Goal: Information Seeking & Learning: Learn about a topic

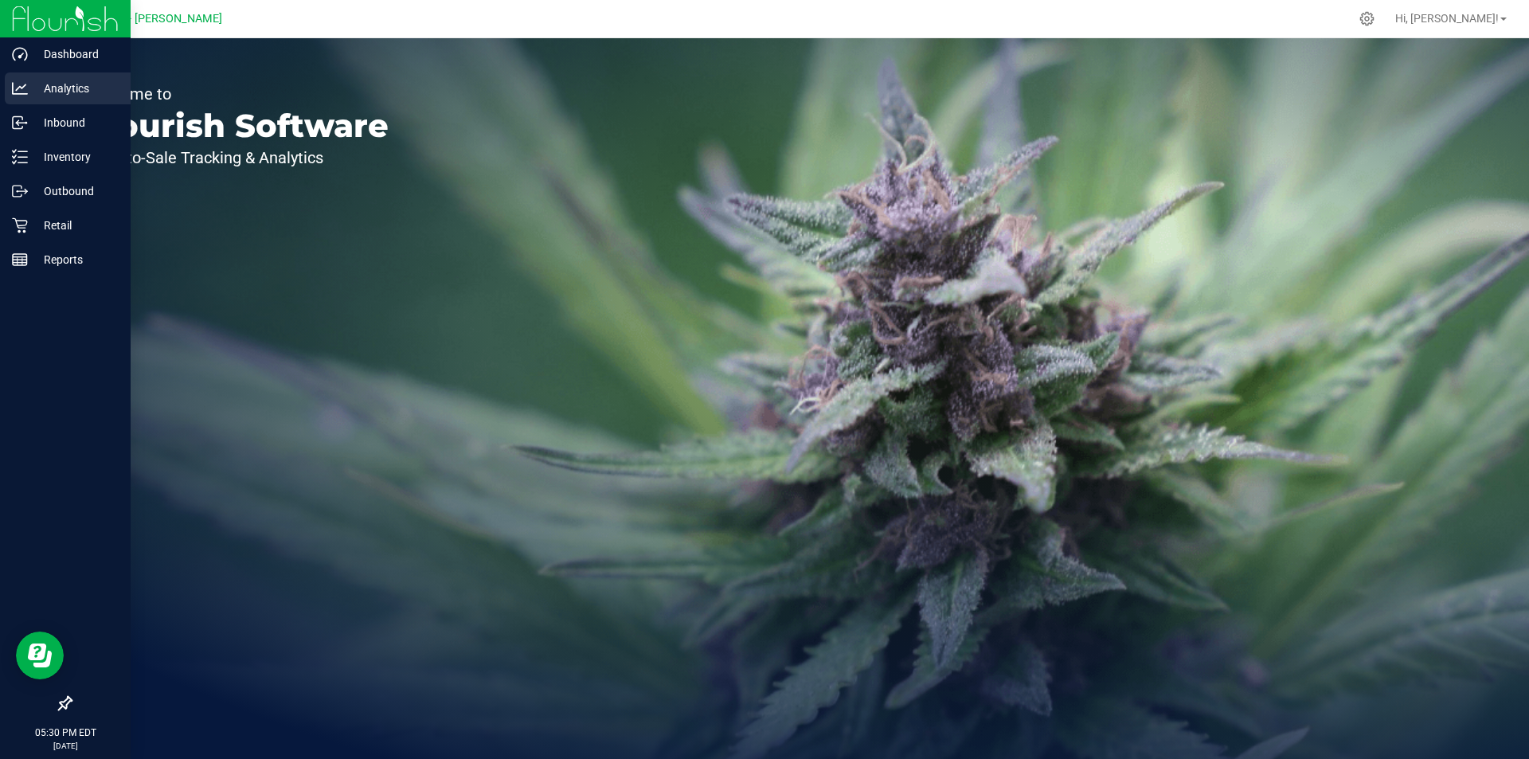
click at [85, 88] on p "Analytics" at bounding box center [76, 88] width 96 height 19
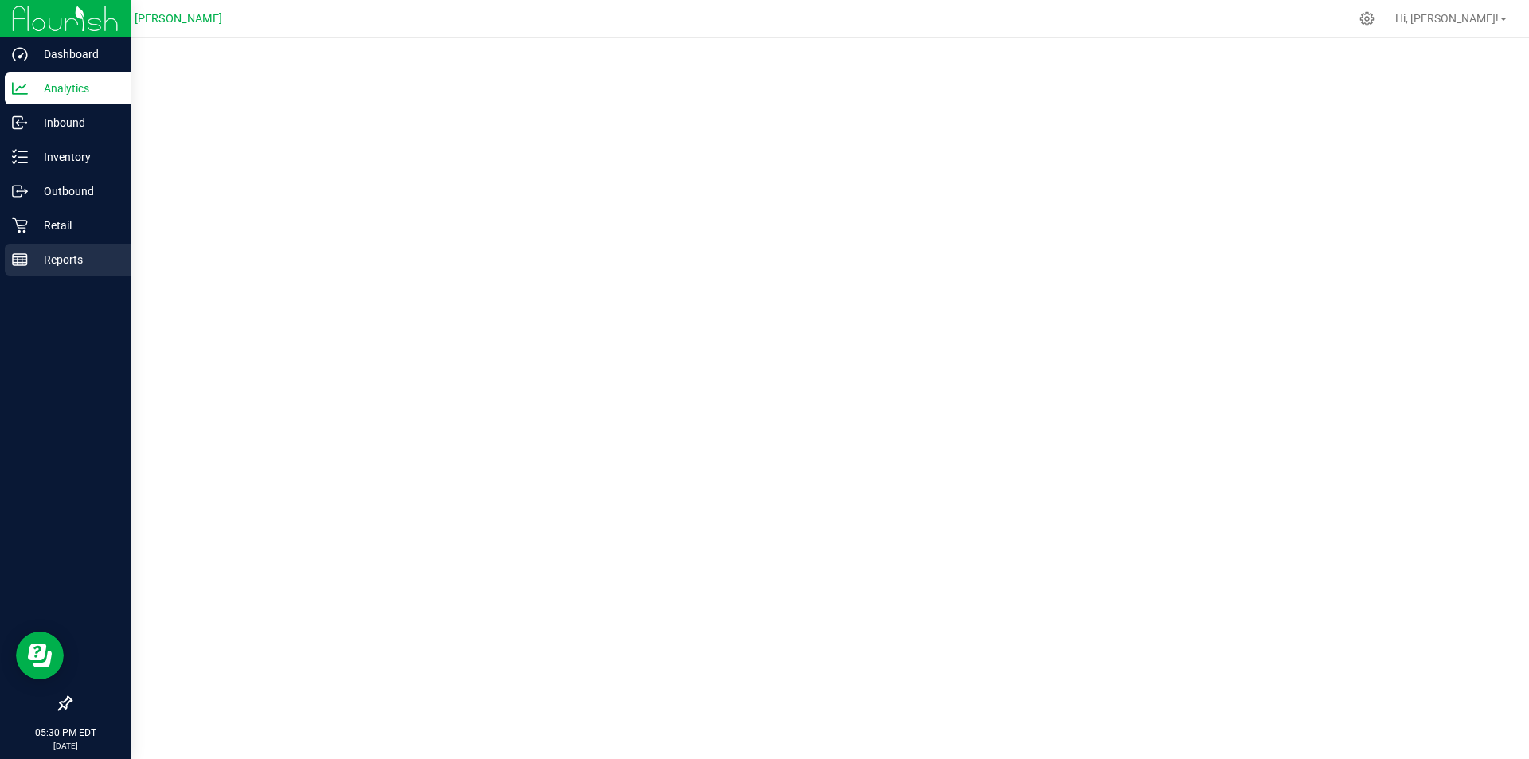
click at [47, 250] on p "Reports" at bounding box center [76, 259] width 96 height 19
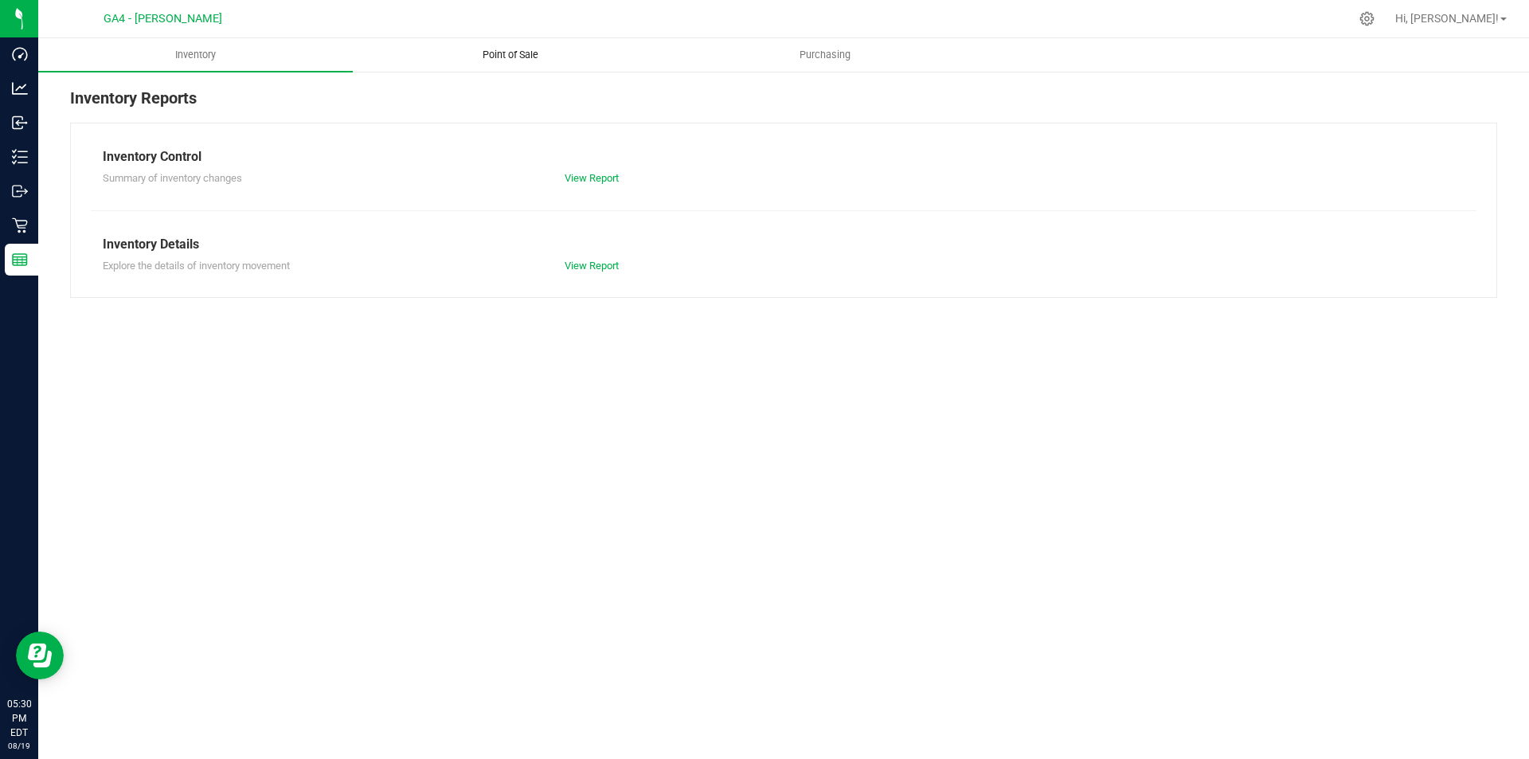
click at [525, 59] on span "Point of Sale" at bounding box center [510, 55] width 99 height 14
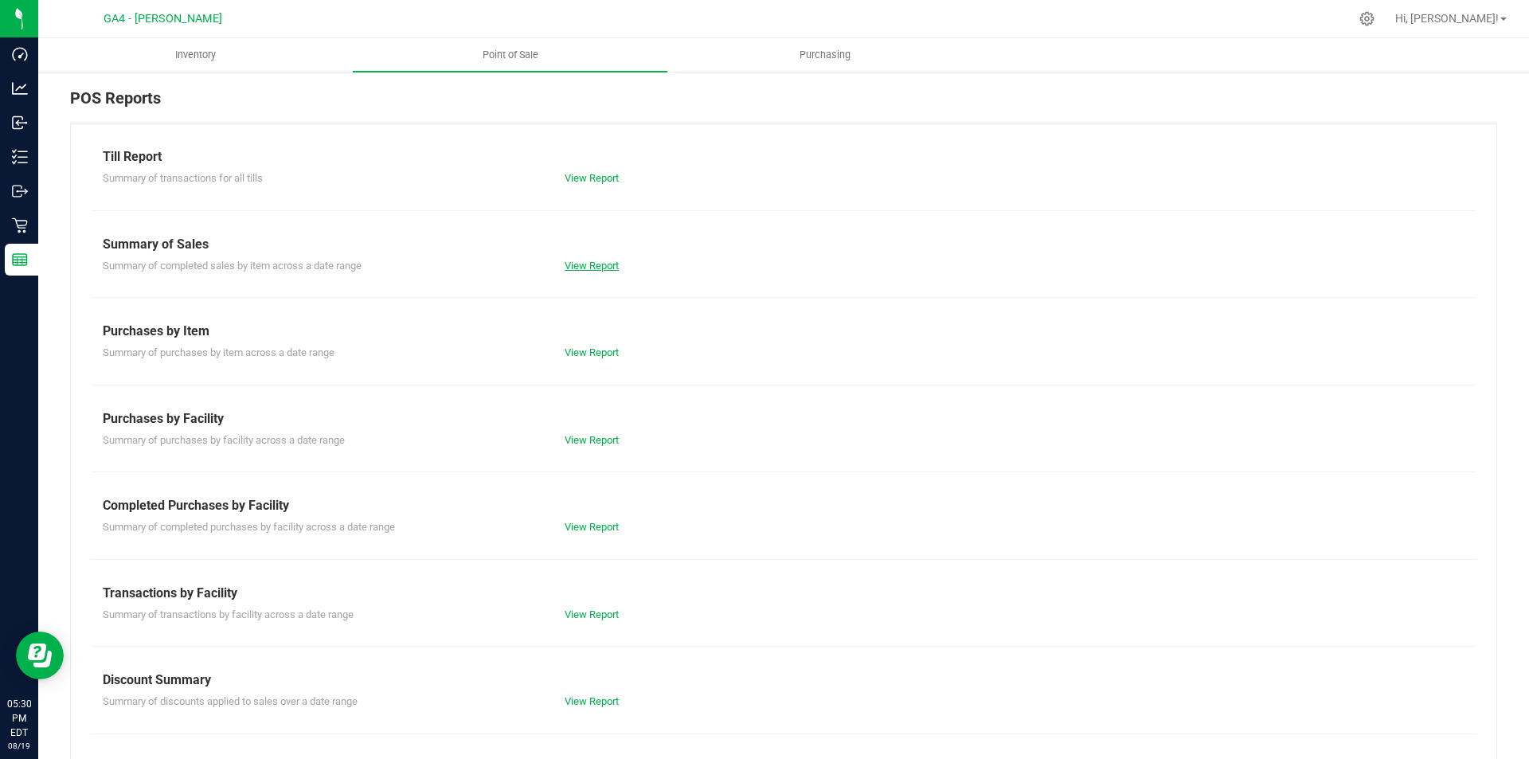
click at [580, 268] on link "View Report" at bounding box center [591, 266] width 54 height 12
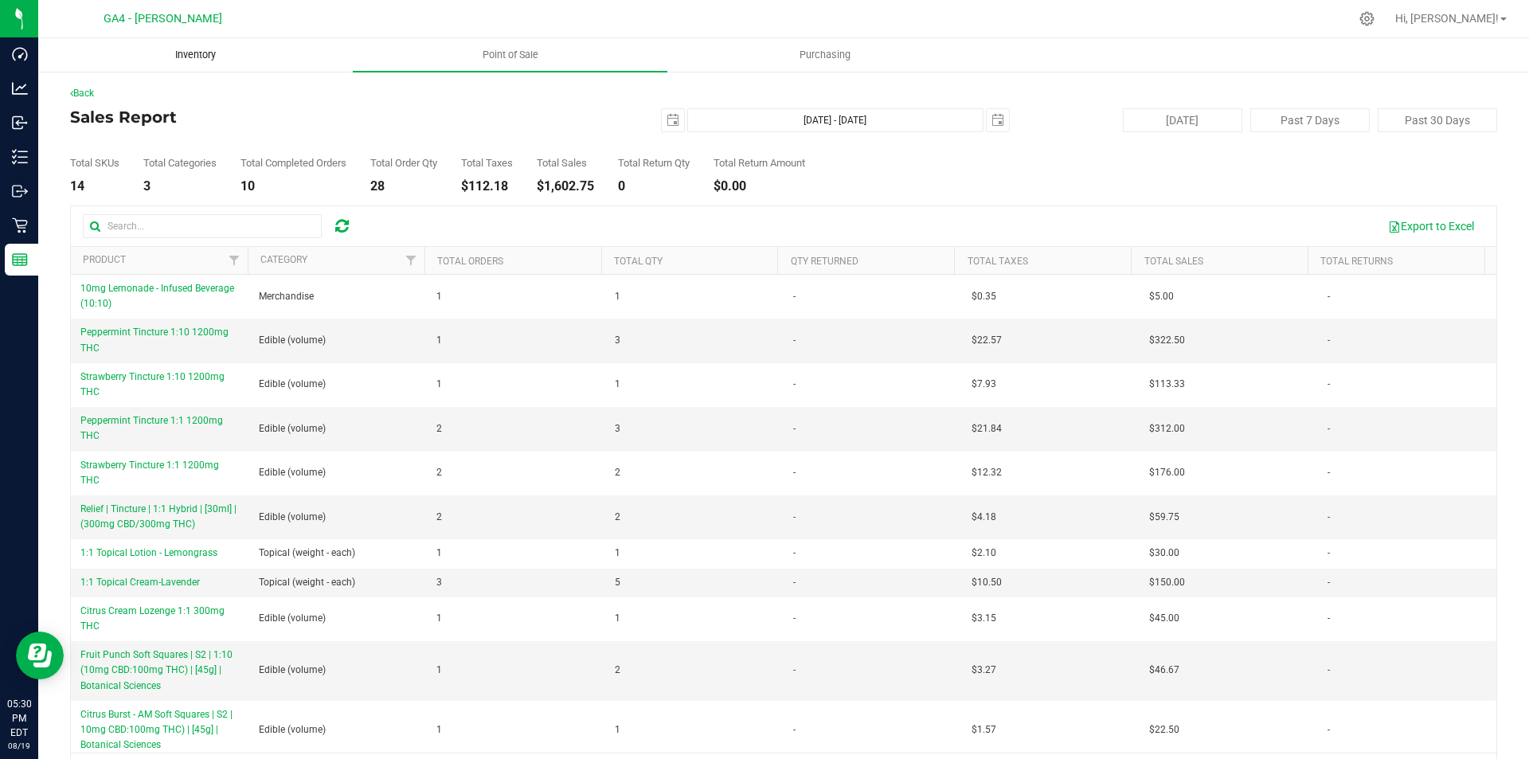
click at [203, 64] on uib-tab-heading "Inventory" at bounding box center [195, 55] width 313 height 32
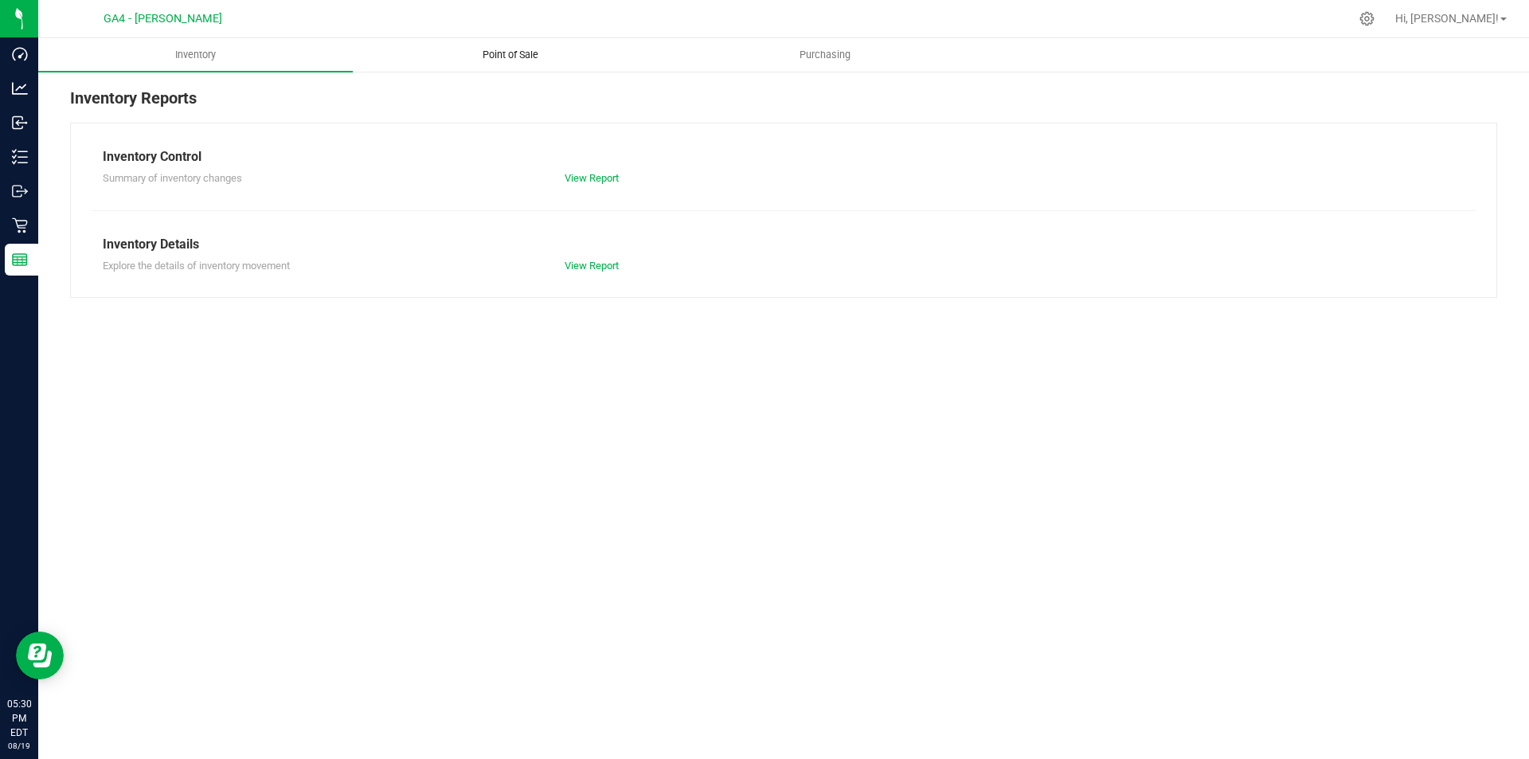
click at [531, 52] on span "Point of Sale" at bounding box center [510, 55] width 99 height 14
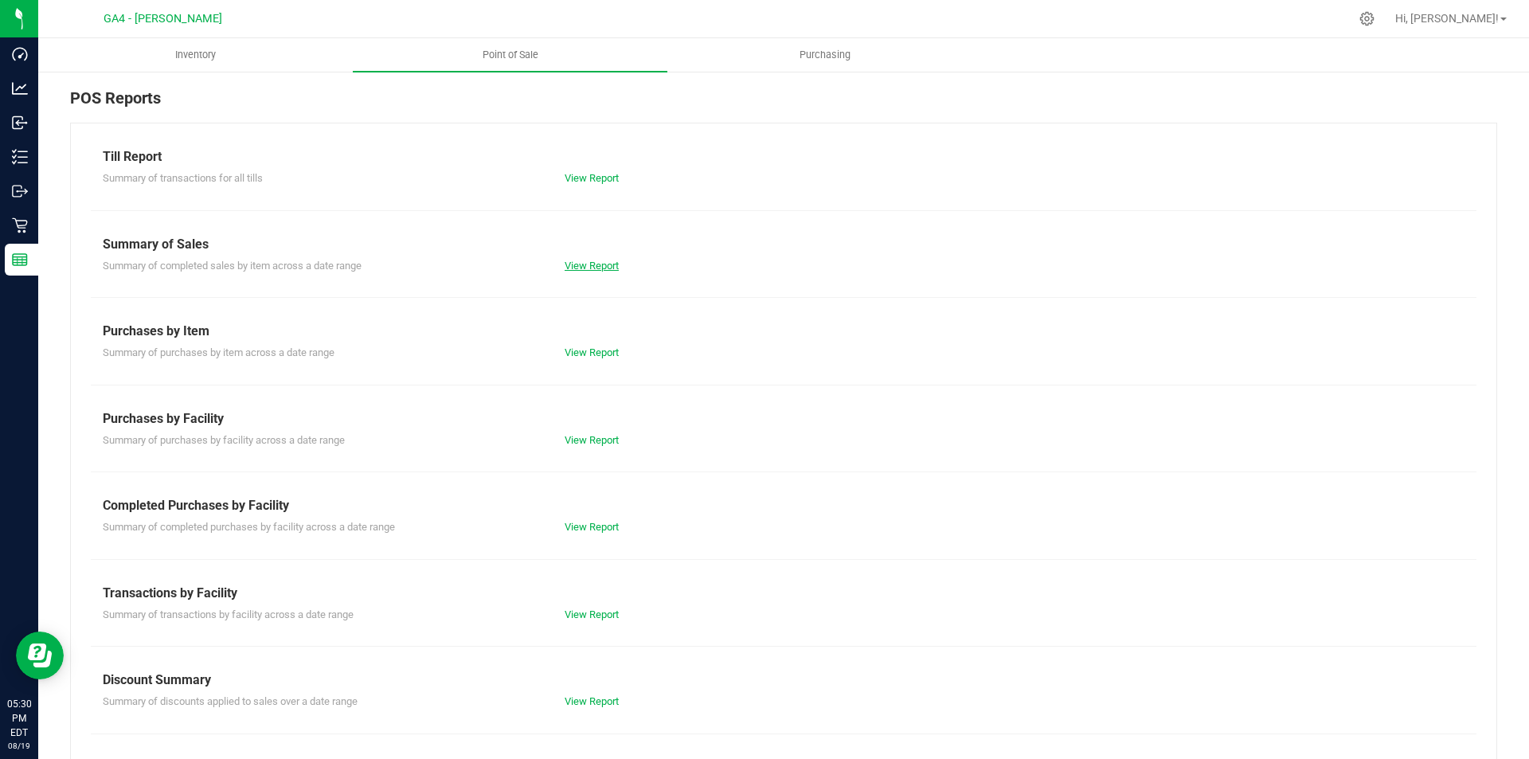
click at [576, 268] on link "View Report" at bounding box center [591, 266] width 54 height 12
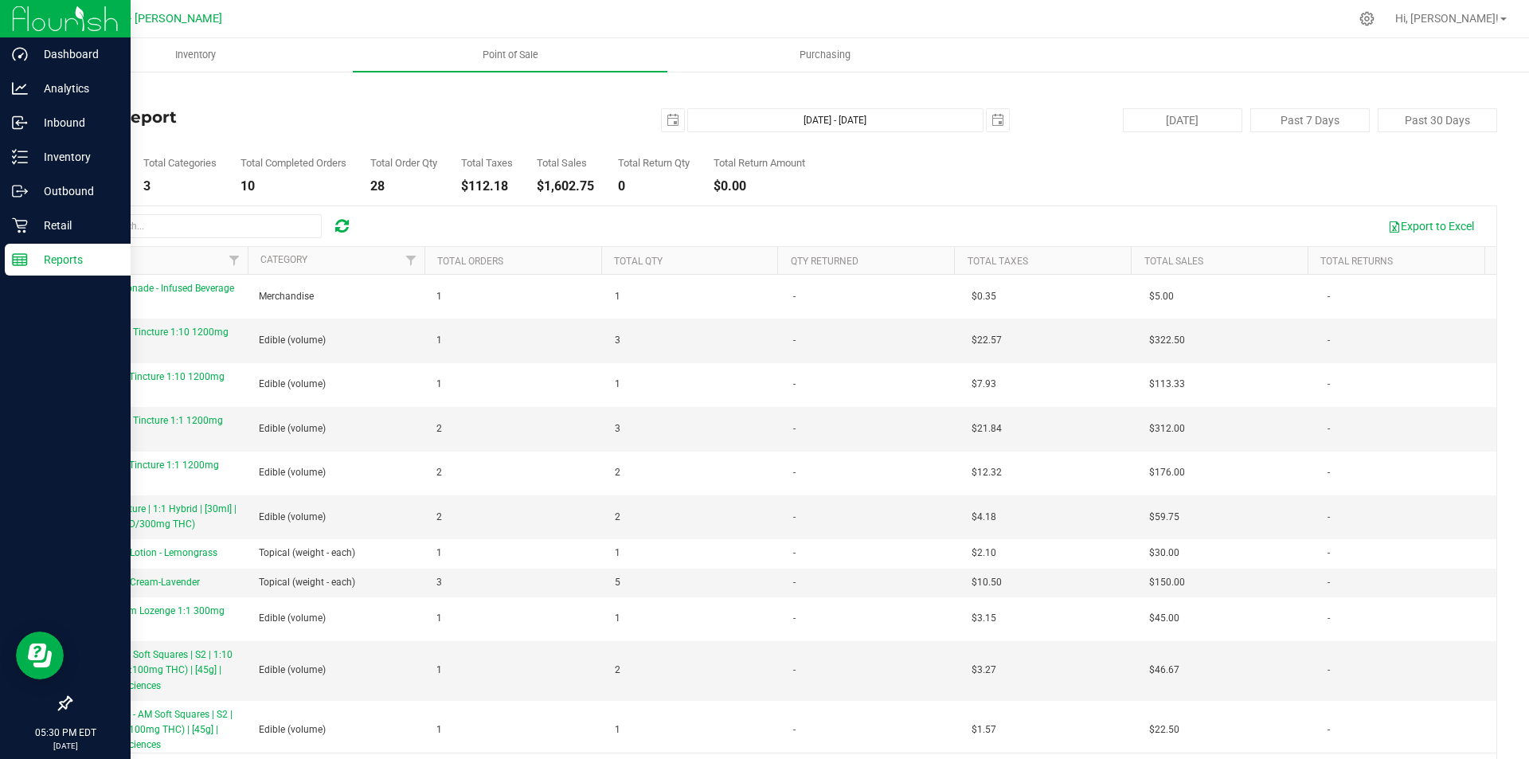
click at [30, 257] on p "Reports" at bounding box center [76, 259] width 96 height 19
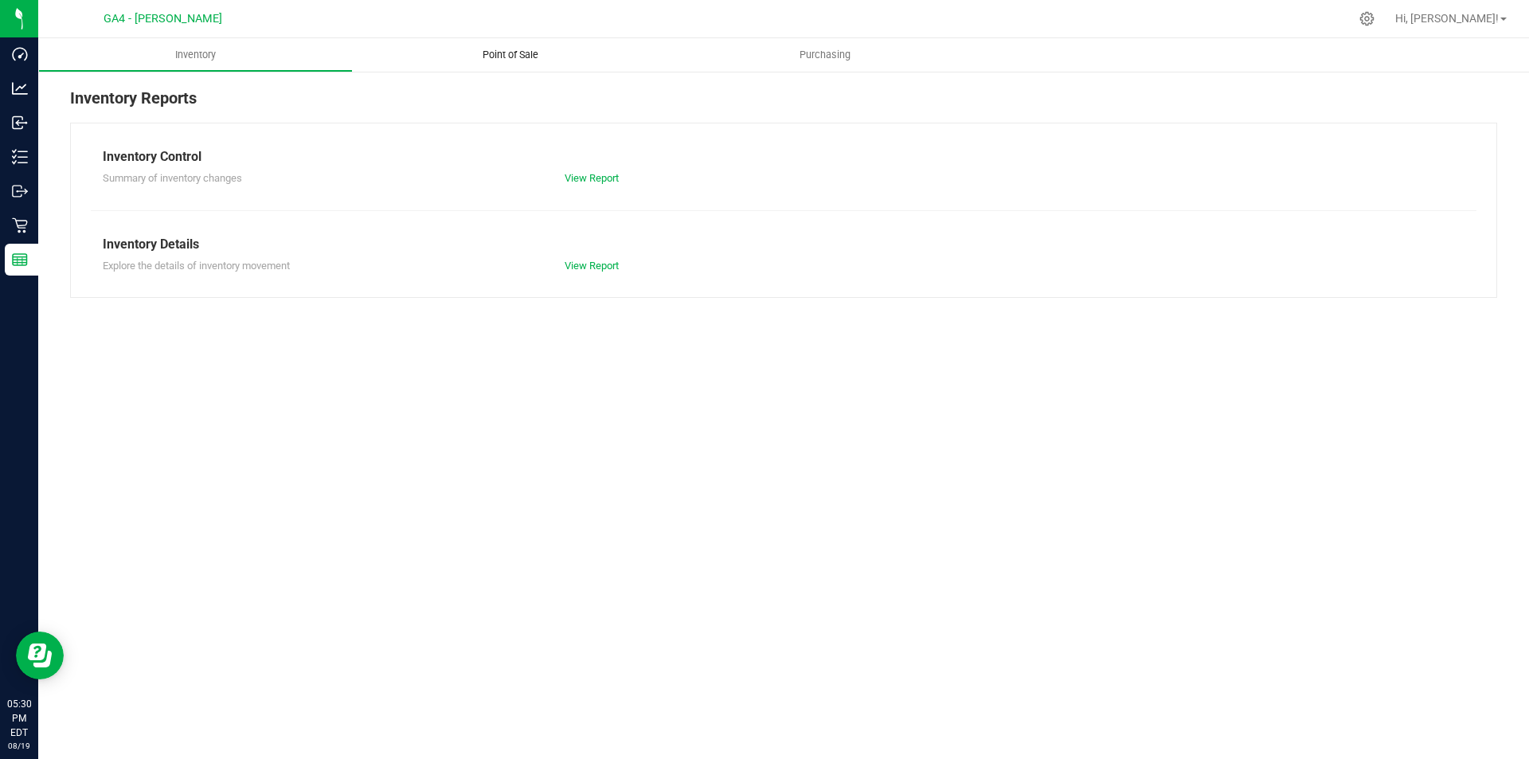
click at [506, 45] on uib-tab-heading "Point of Sale" at bounding box center [510, 54] width 314 height 33
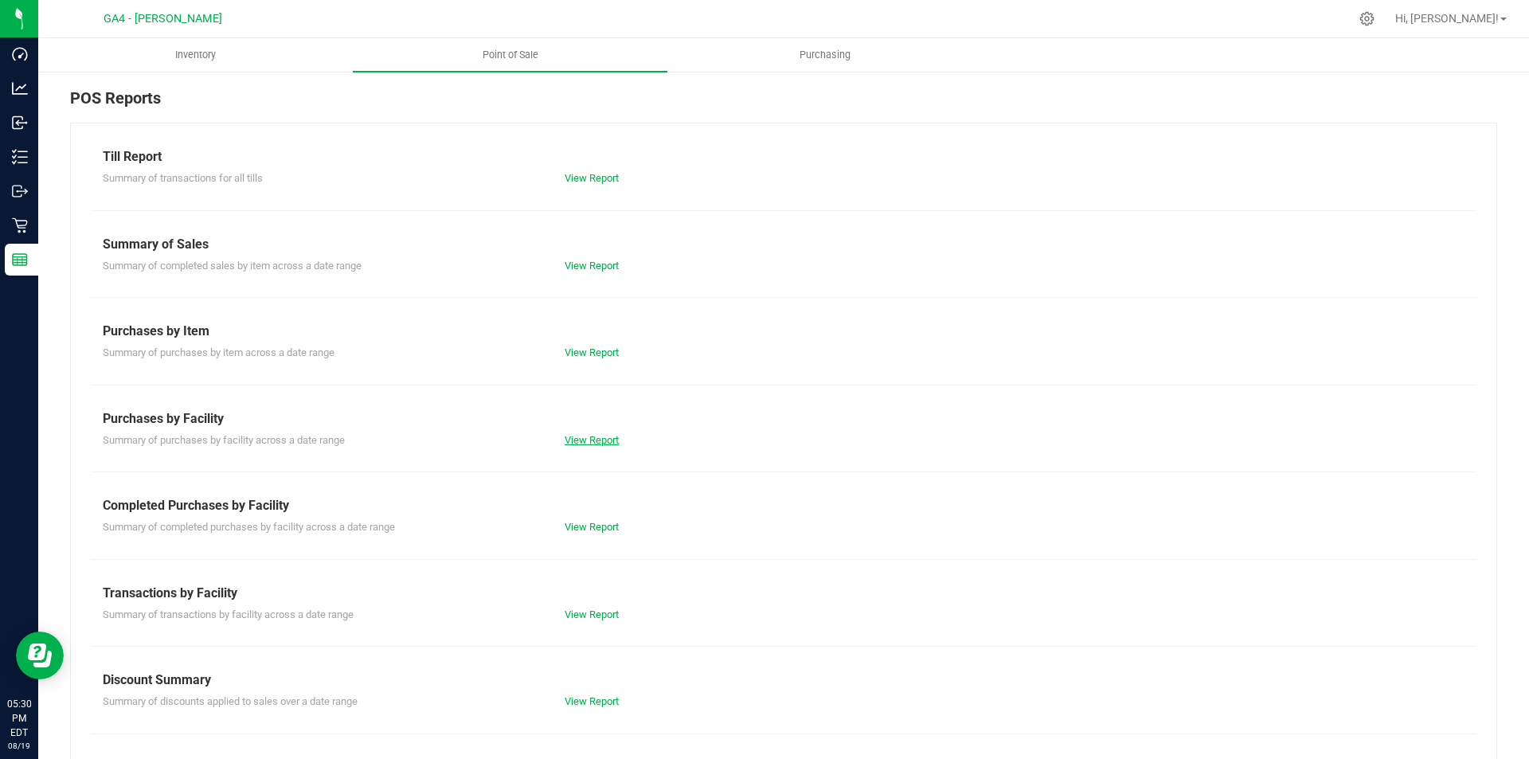
click at [584, 442] on link "View Report" at bounding box center [591, 440] width 54 height 12
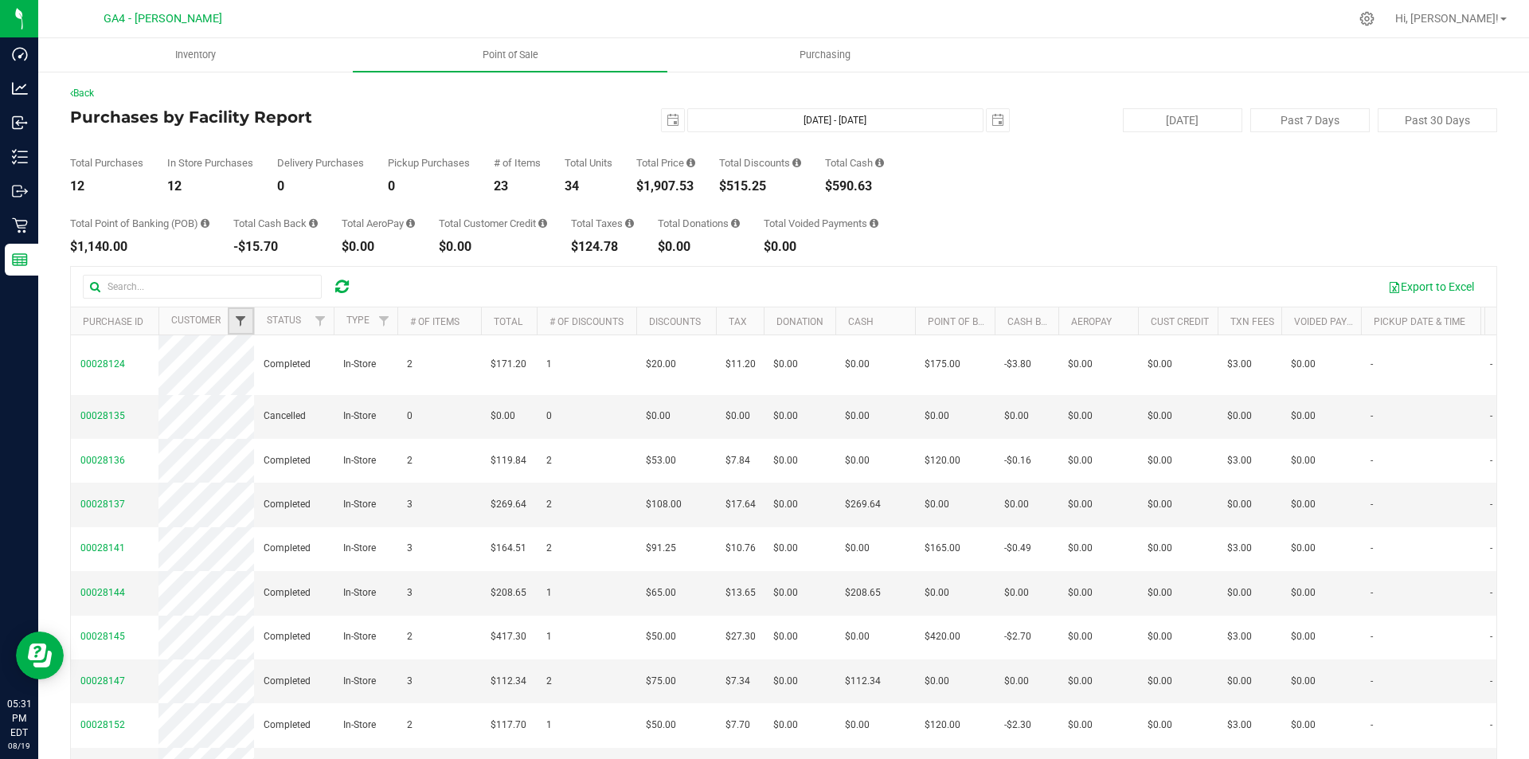
click at [240, 326] on span "Filter" at bounding box center [240, 320] width 13 height 13
click at [316, 326] on span "Filter" at bounding box center [320, 320] width 13 height 13
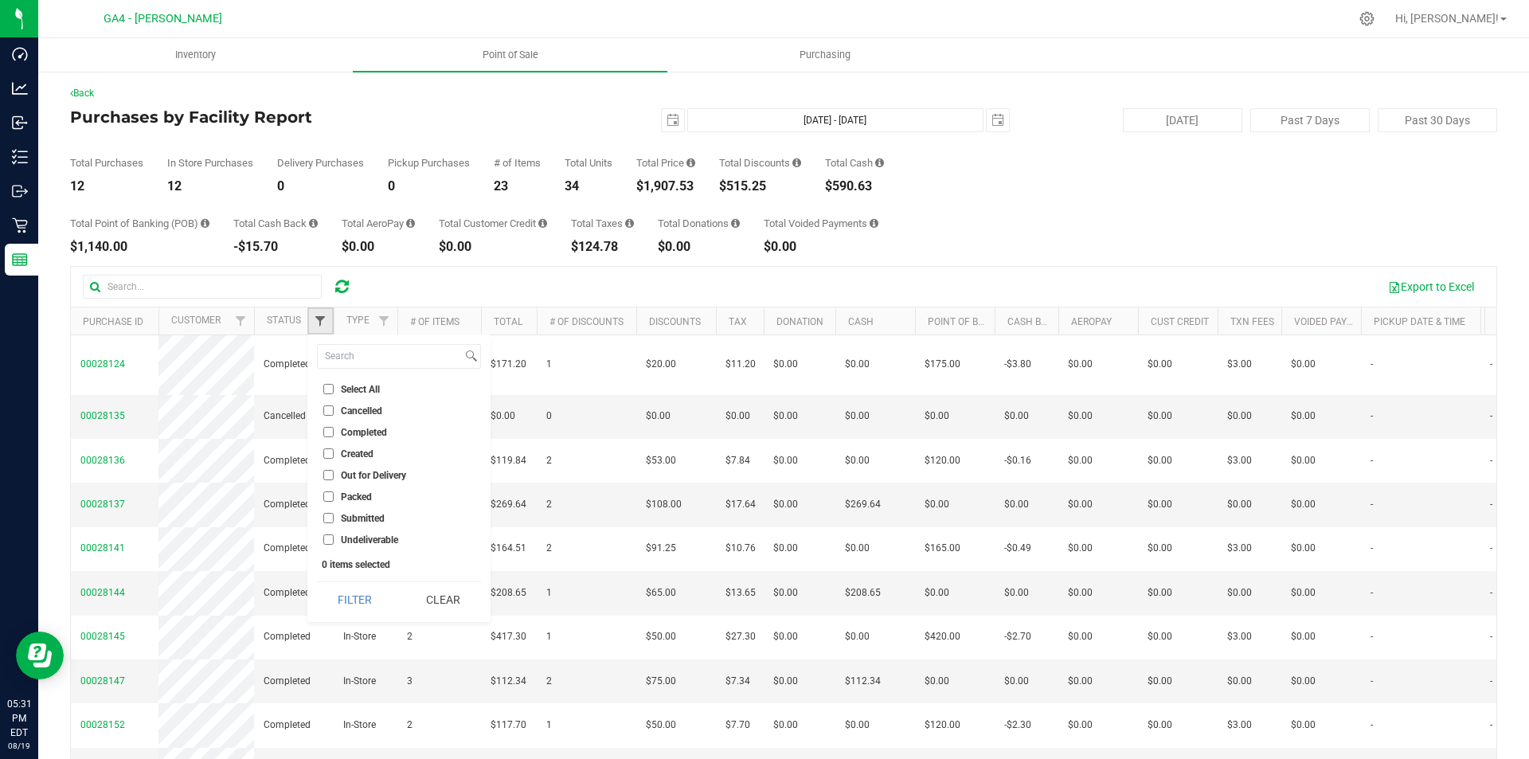
click at [316, 326] on span "Filter" at bounding box center [320, 320] width 13 height 13
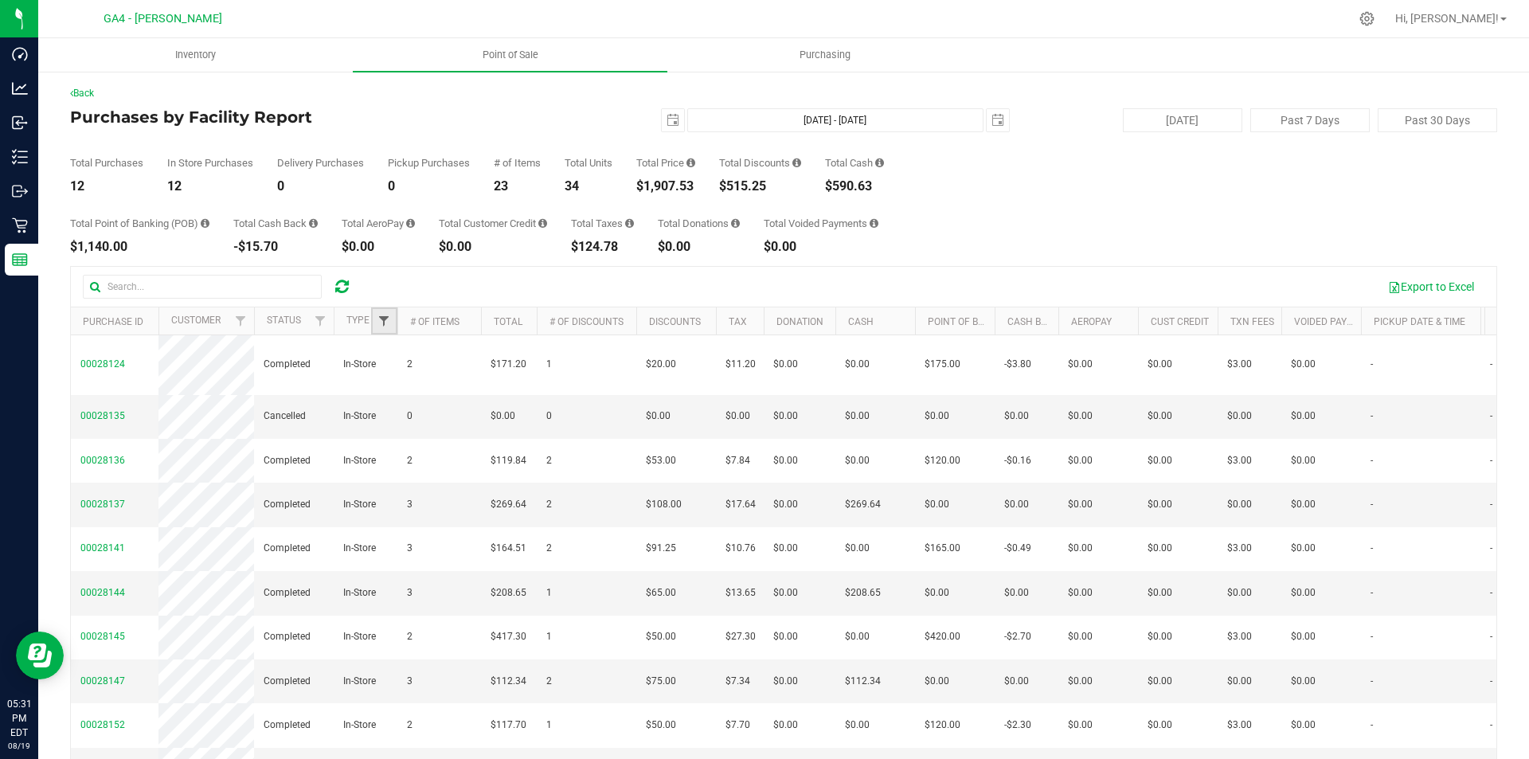
click at [389, 325] on span "Filter" at bounding box center [383, 320] width 13 height 13
click at [807, 57] on span "Purchasing" at bounding box center [825, 55] width 94 height 14
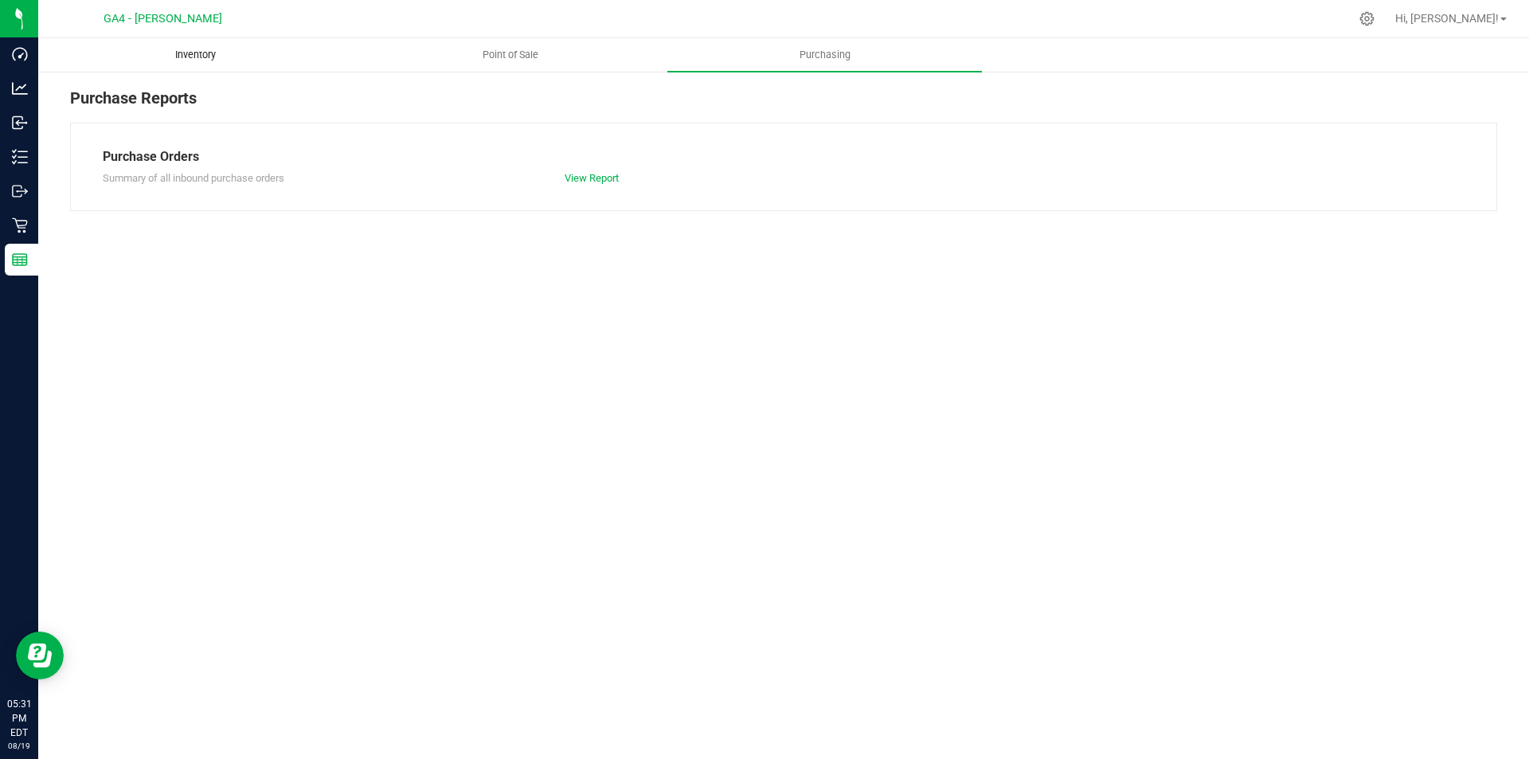
click at [189, 63] on uib-tab-heading "Inventory" at bounding box center [195, 55] width 313 height 32
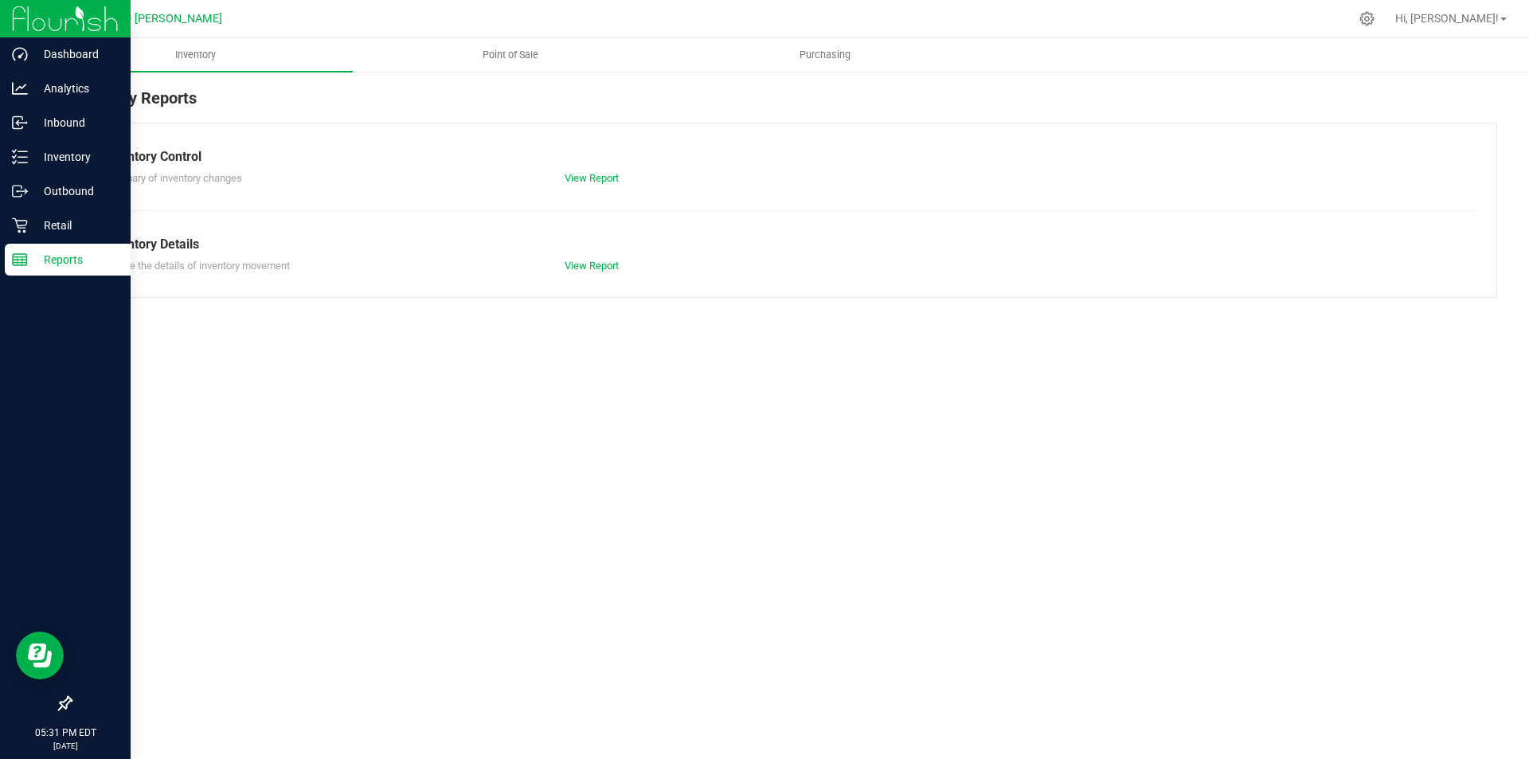
click at [36, 262] on p "Reports" at bounding box center [76, 259] width 96 height 19
click at [53, 261] on p "Reports" at bounding box center [76, 259] width 96 height 19
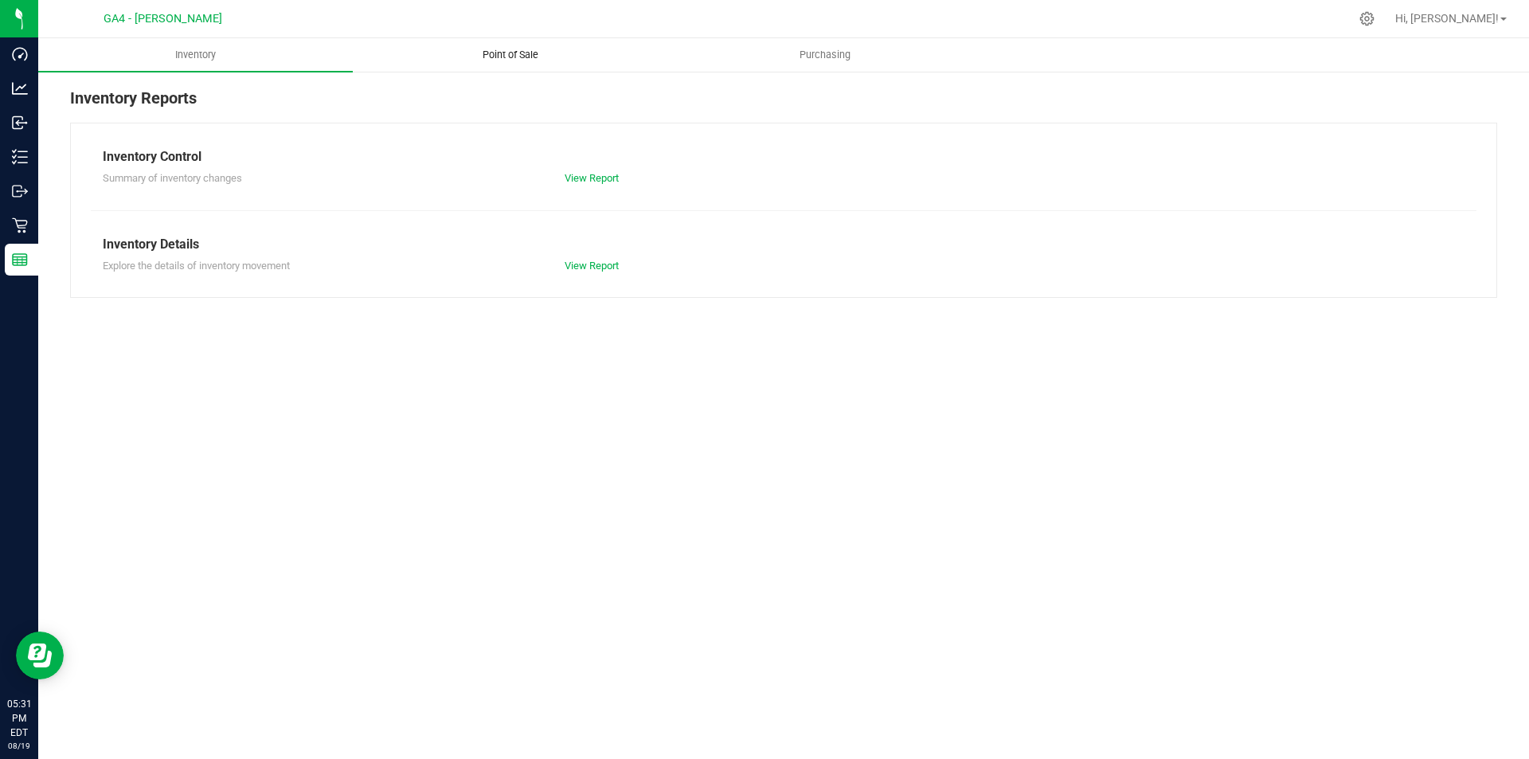
click at [501, 48] on span "Point of Sale" at bounding box center [510, 55] width 99 height 14
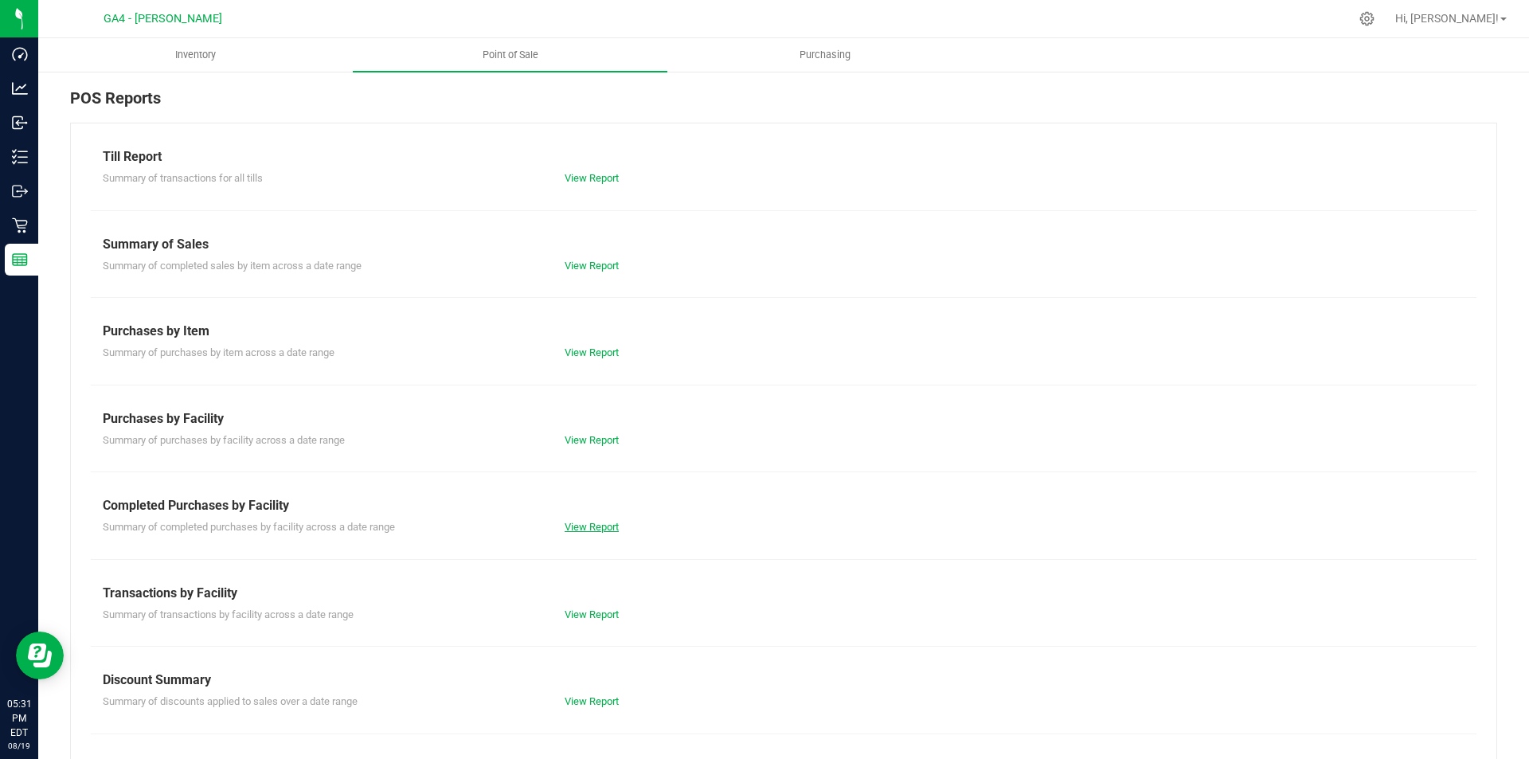
click at [597, 523] on link "View Report" at bounding box center [591, 527] width 54 height 12
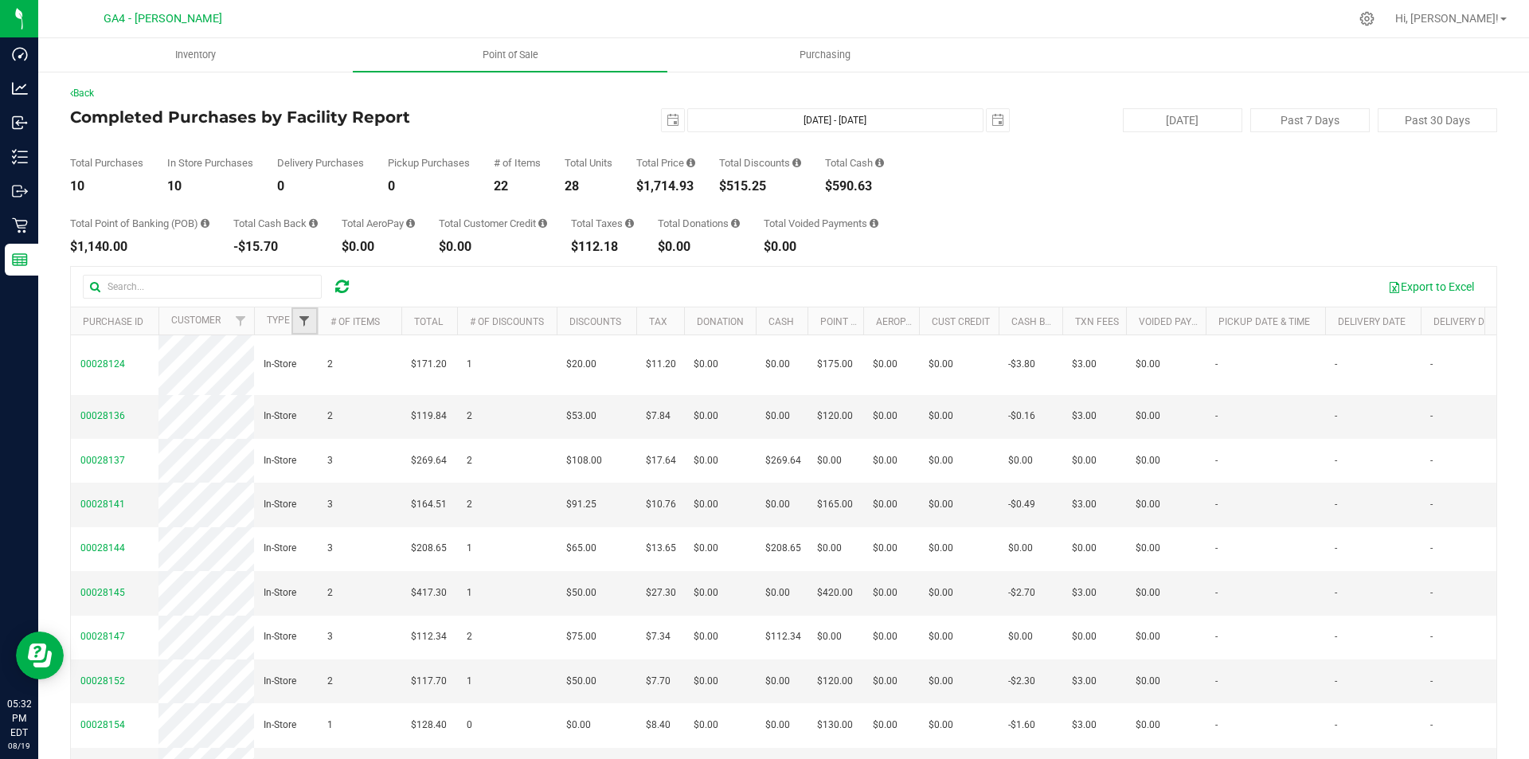
click at [306, 314] on span "Filter" at bounding box center [304, 320] width 13 height 13
click at [308, 315] on span "Filter" at bounding box center [304, 320] width 13 height 13
click at [352, 324] on link "# of Items" at bounding box center [354, 321] width 49 height 11
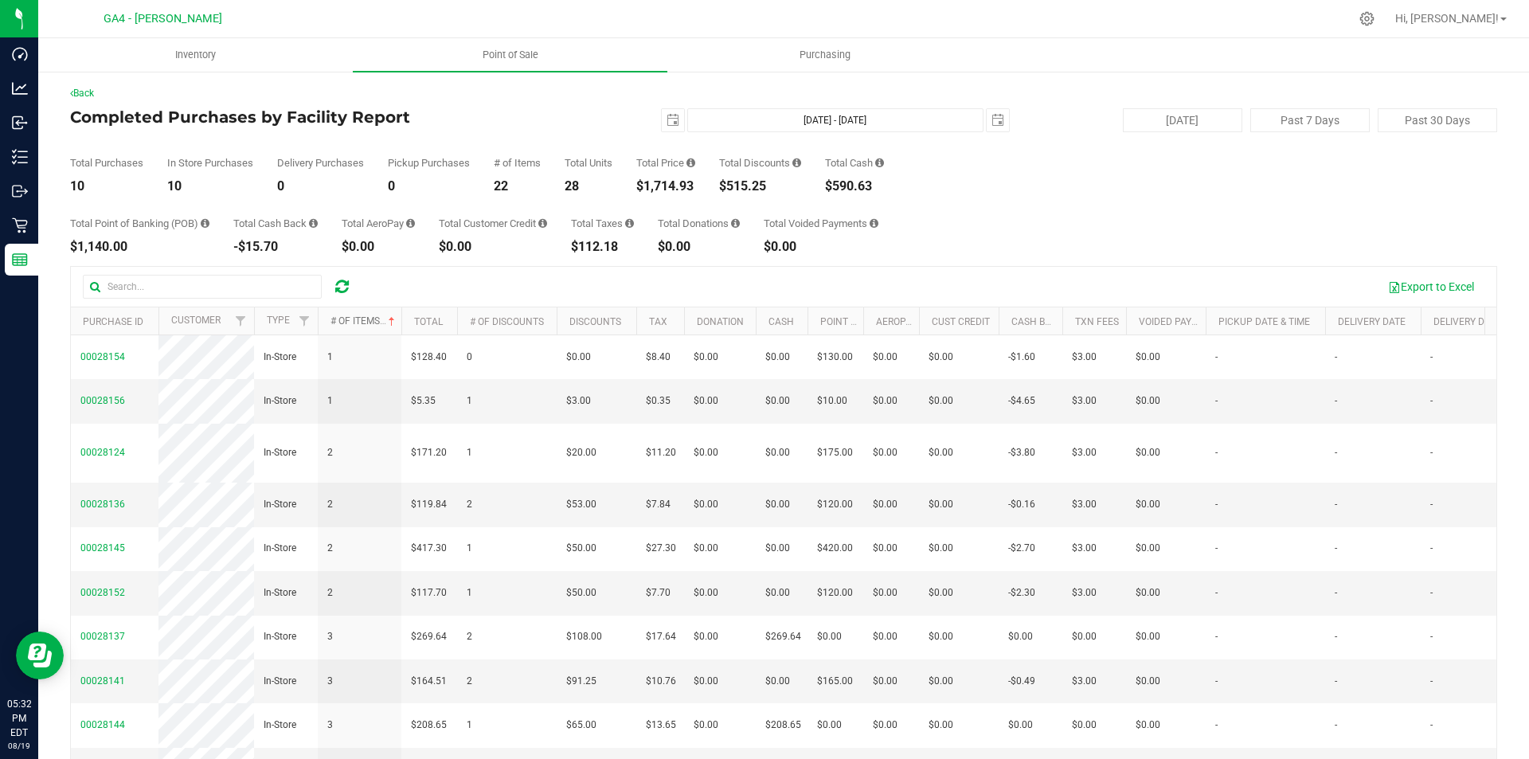
click at [365, 321] on link "# of Items" at bounding box center [364, 320] width 68 height 11
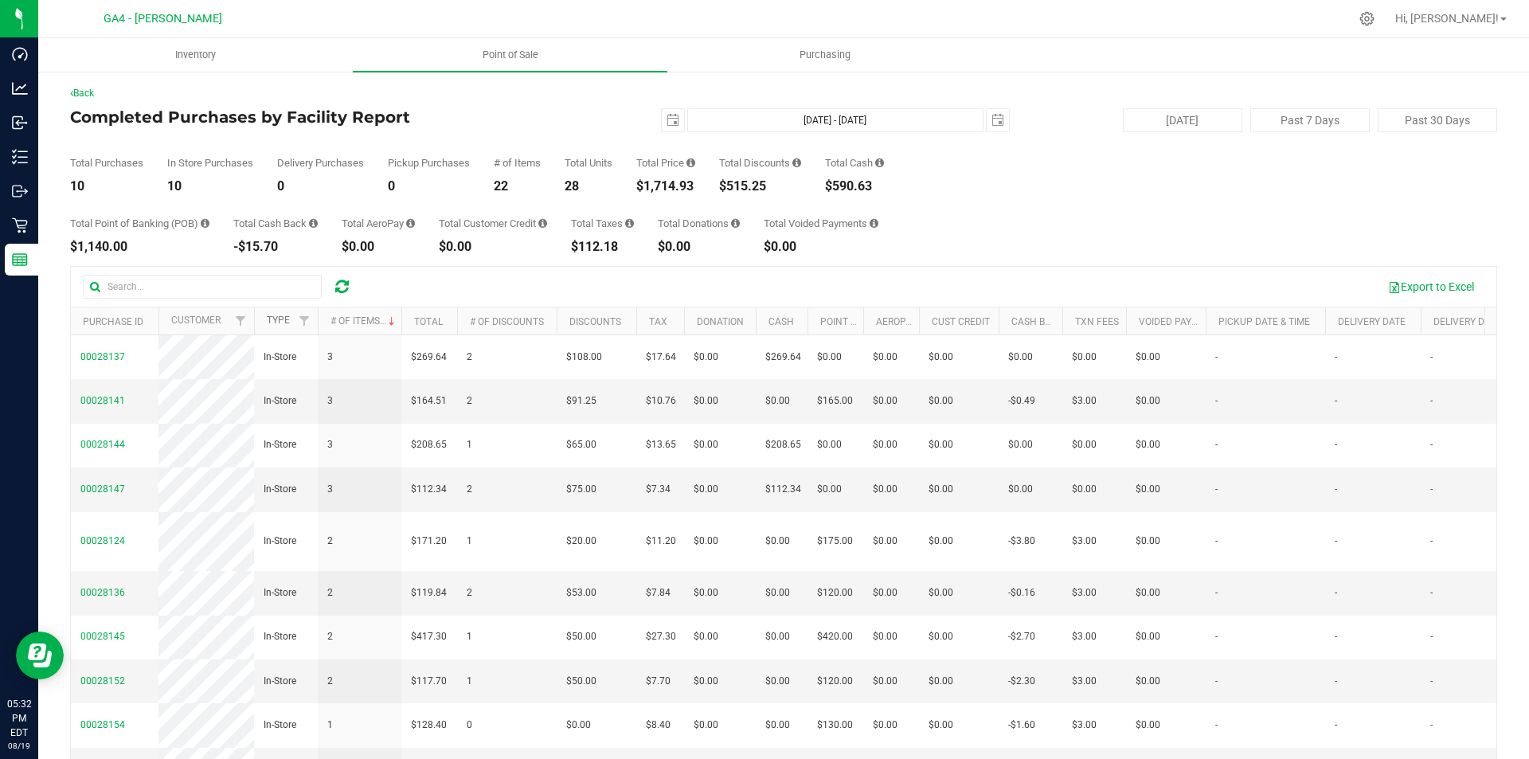
click at [277, 317] on link "Type" at bounding box center [278, 319] width 23 height 11
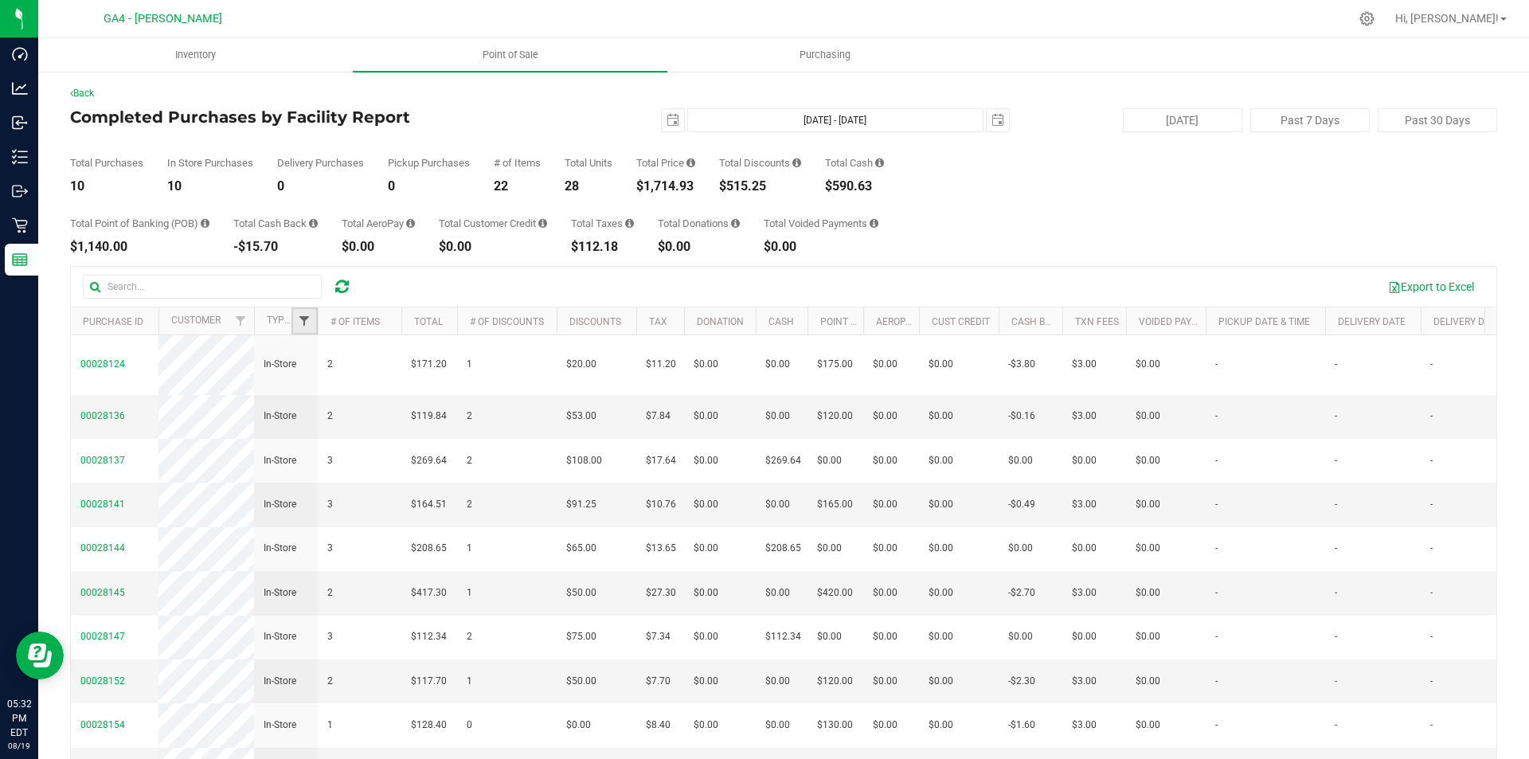
click at [302, 319] on span "Filter" at bounding box center [304, 320] width 13 height 13
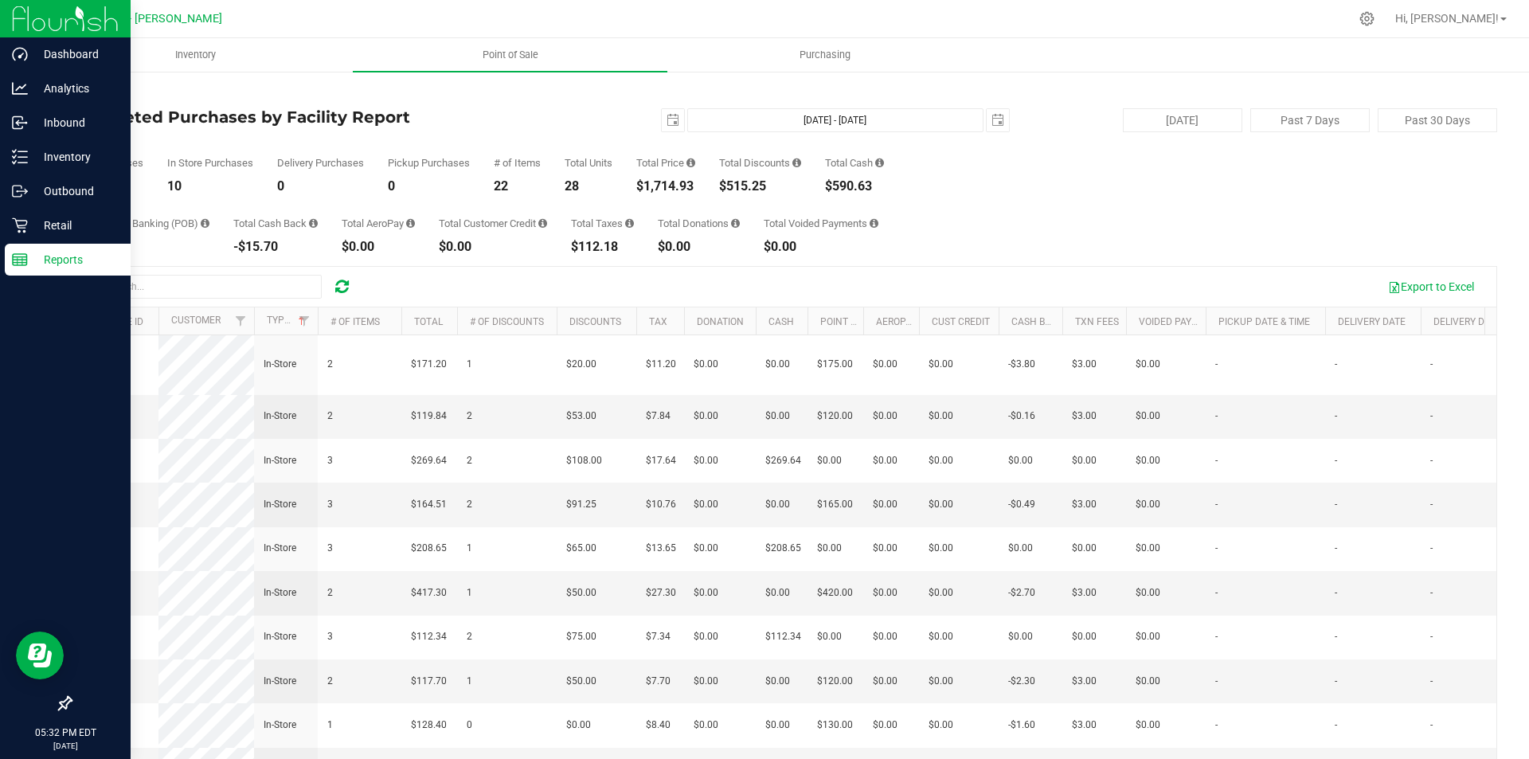
click at [31, 259] on p "Reports" at bounding box center [76, 259] width 96 height 19
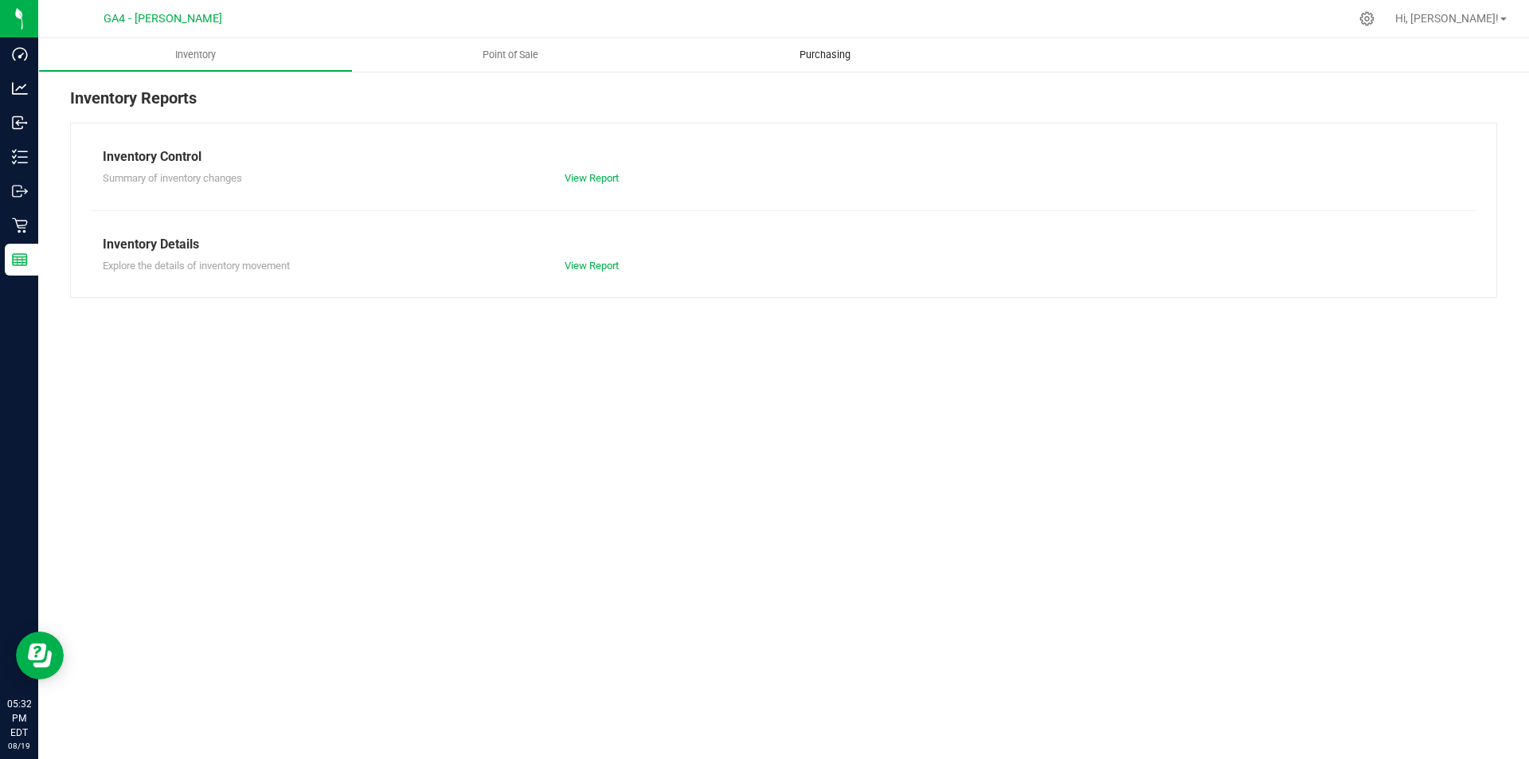
click at [833, 64] on uib-tab-heading "Purchasing" at bounding box center [824, 55] width 313 height 32
click at [511, 52] on span "Point of Sale" at bounding box center [510, 55] width 99 height 14
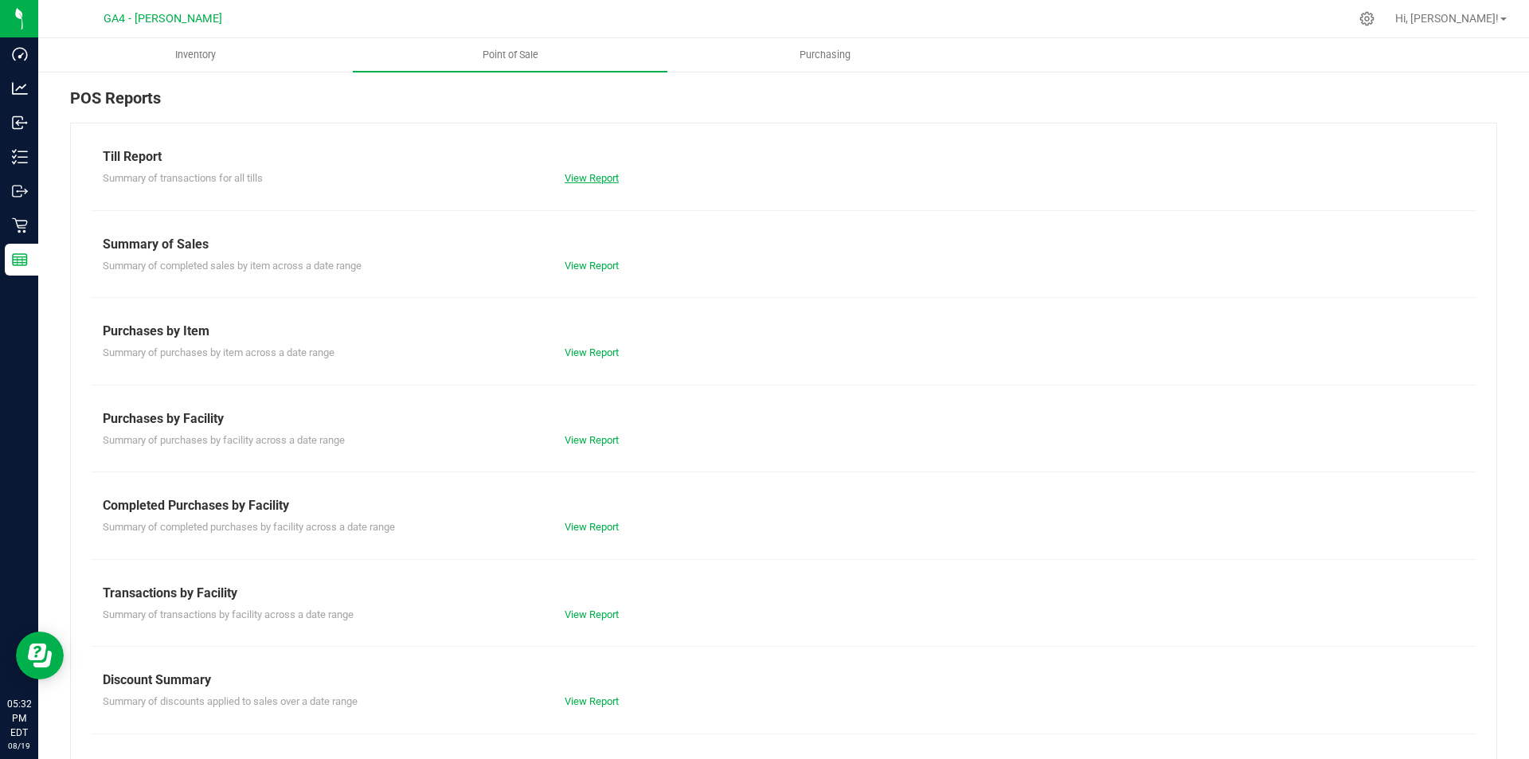
click at [603, 176] on link "View Report" at bounding box center [591, 178] width 54 height 12
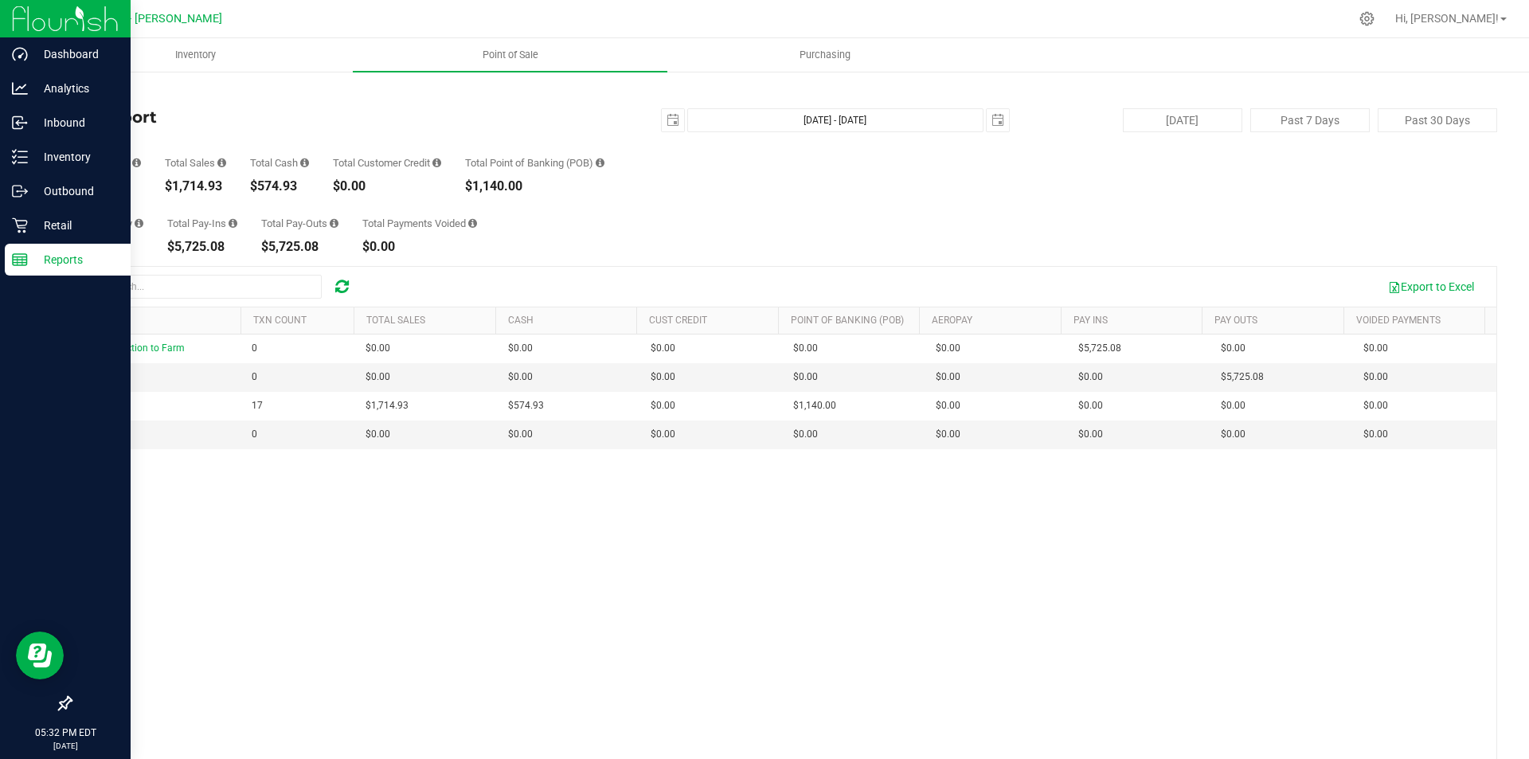
click at [59, 249] on div "Reports" at bounding box center [68, 260] width 126 height 32
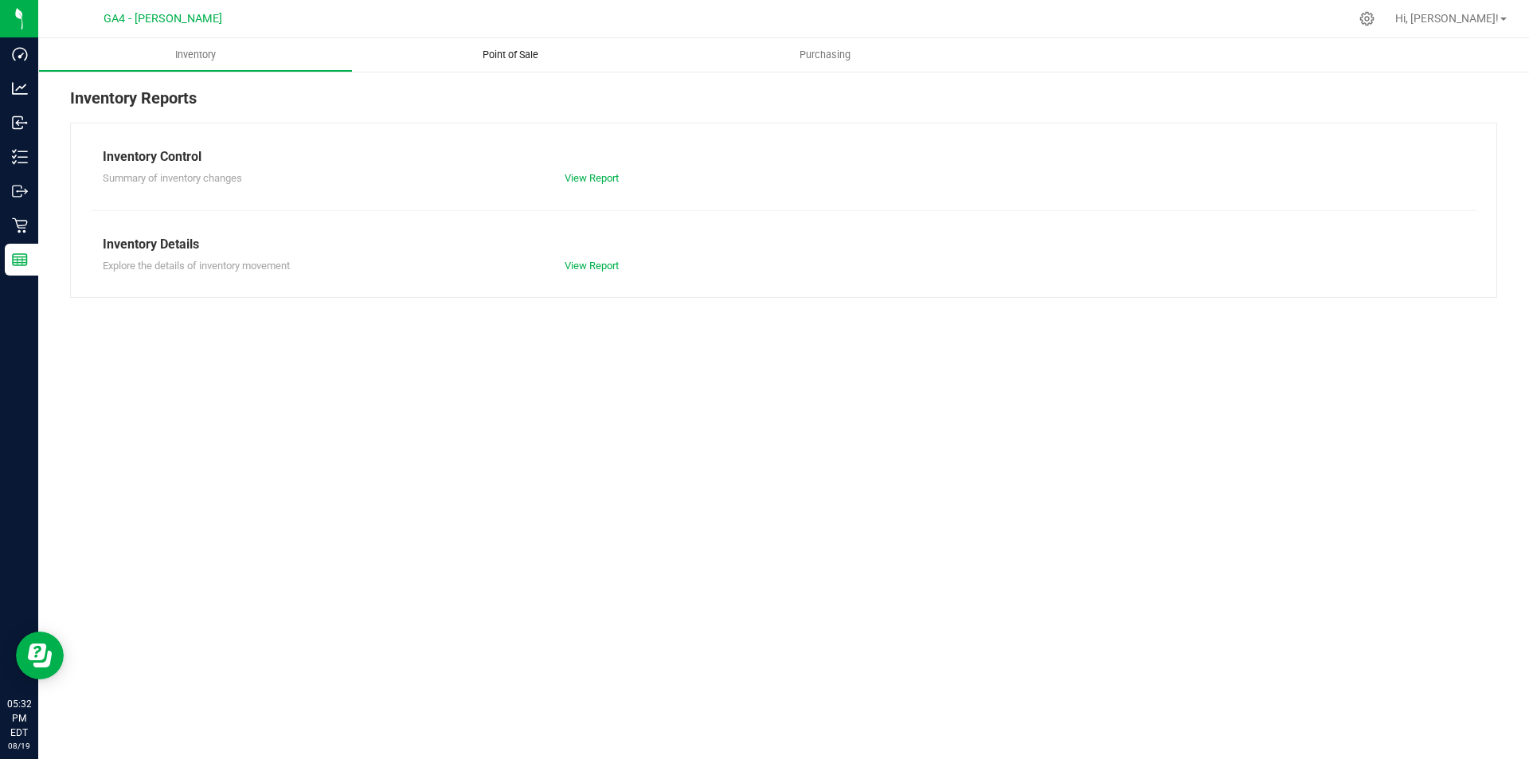
click at [536, 56] on span "Point of Sale" at bounding box center [510, 55] width 99 height 14
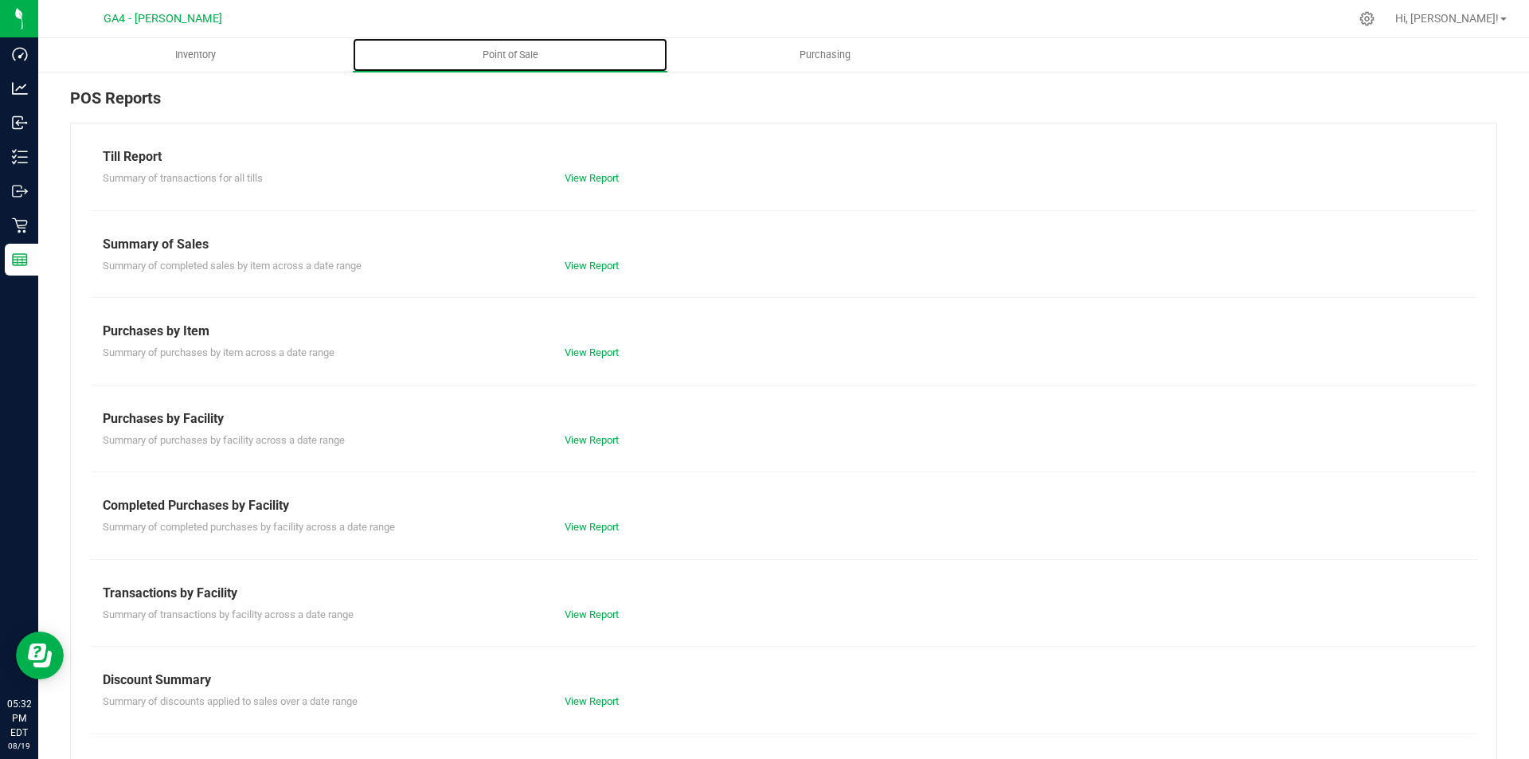
scroll to position [78, 0]
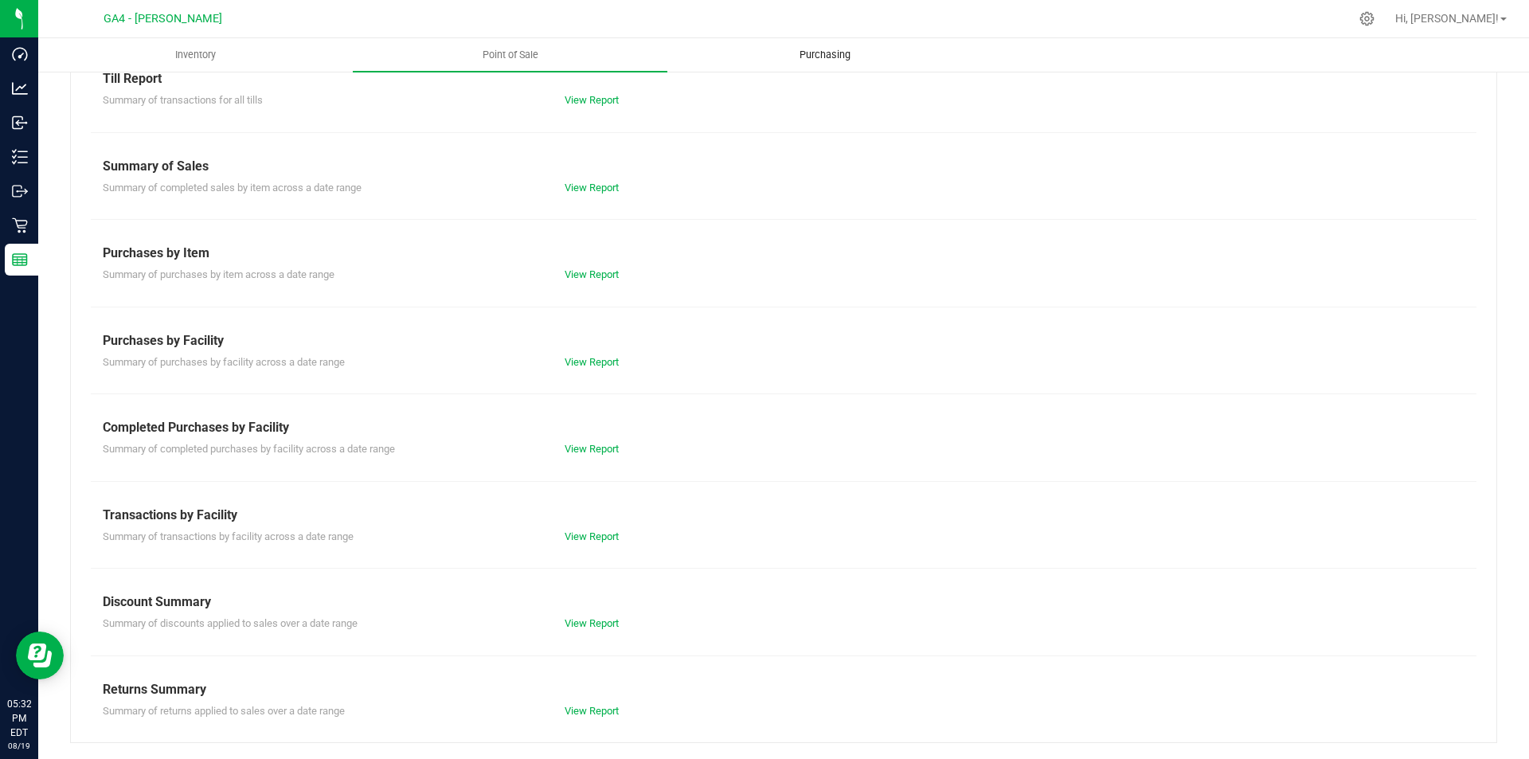
click at [803, 57] on span "Purchasing" at bounding box center [825, 55] width 94 height 14
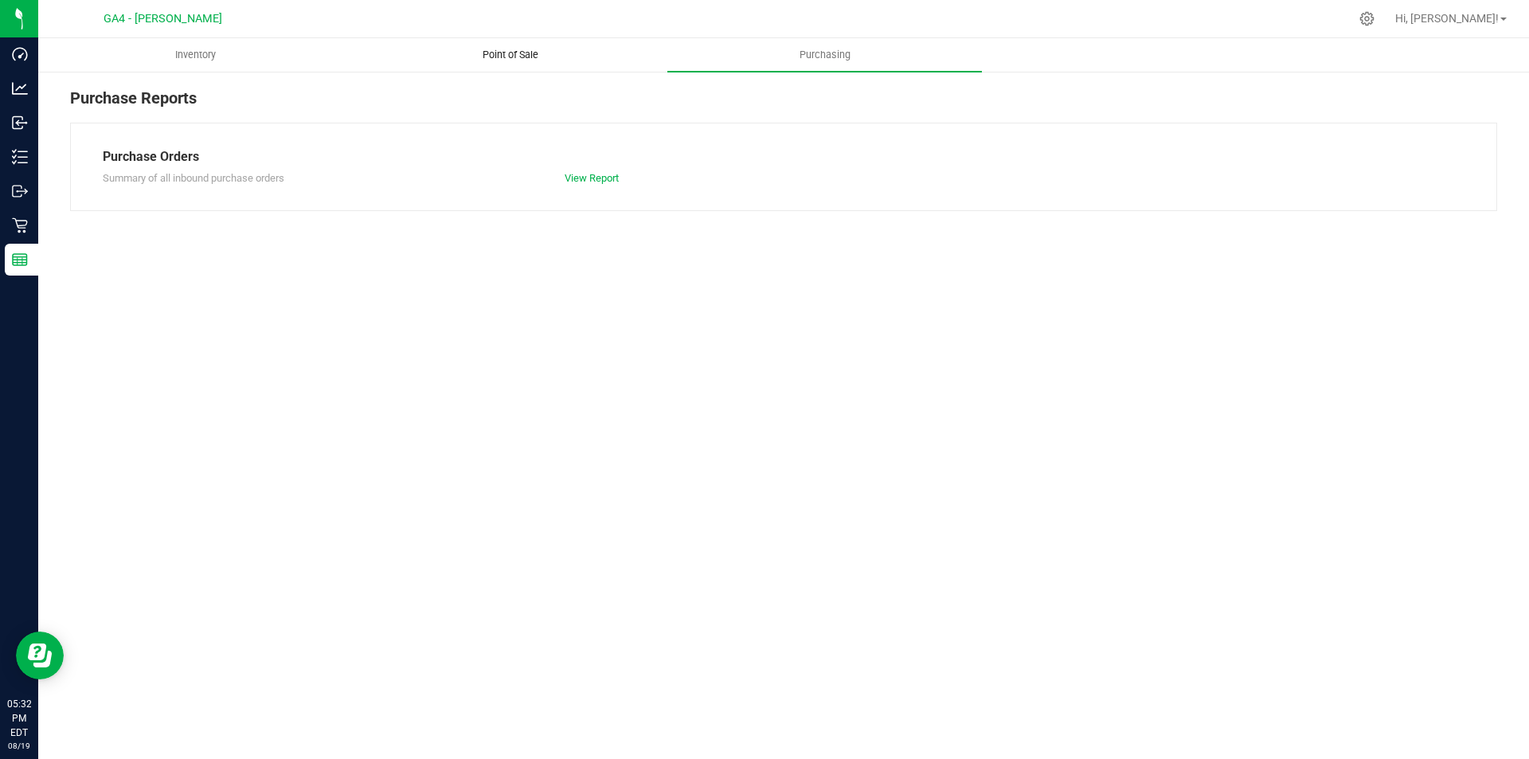
click at [536, 53] on span "Point of Sale" at bounding box center [510, 55] width 99 height 14
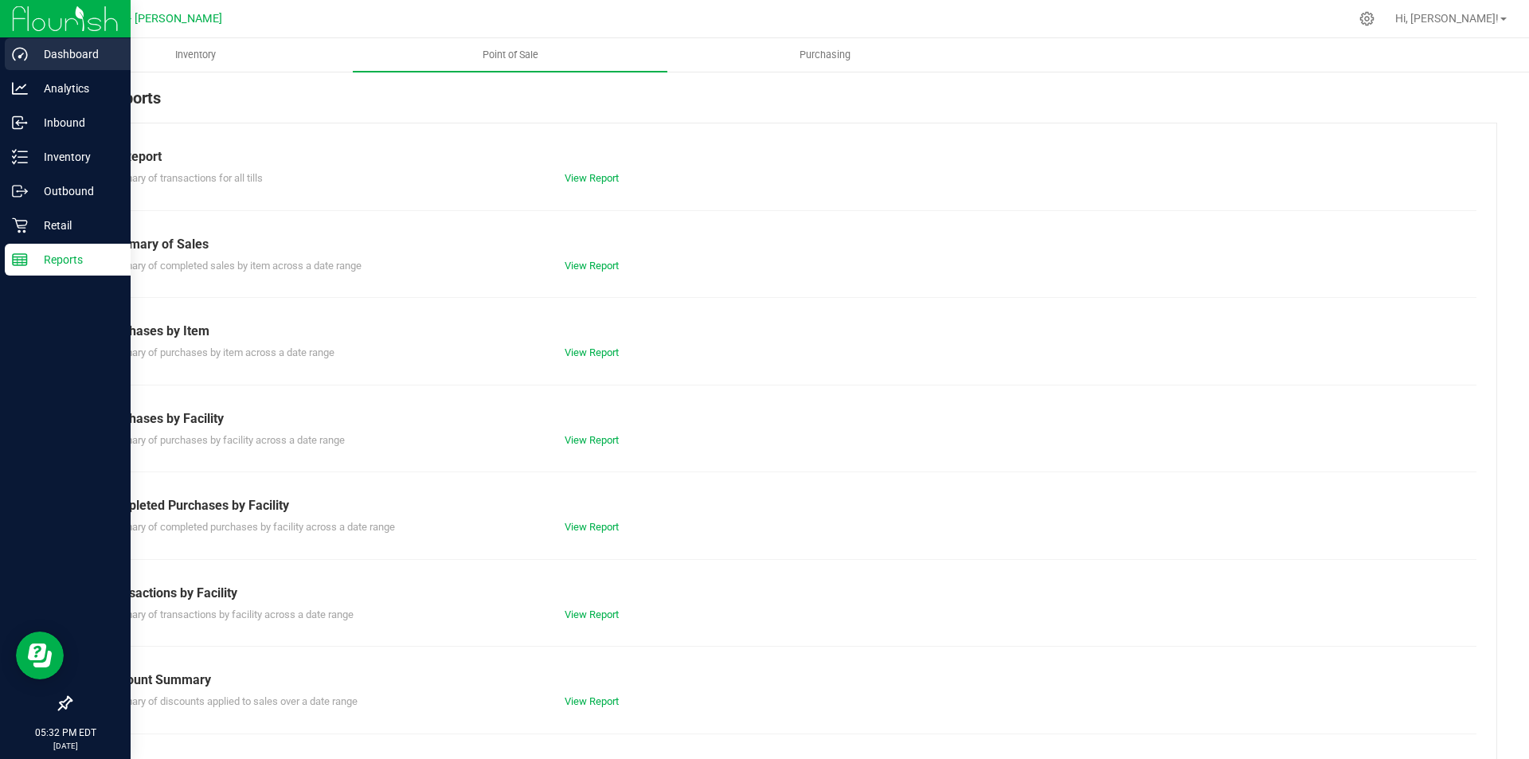
click at [64, 49] on p "Dashboard" at bounding box center [76, 54] width 96 height 19
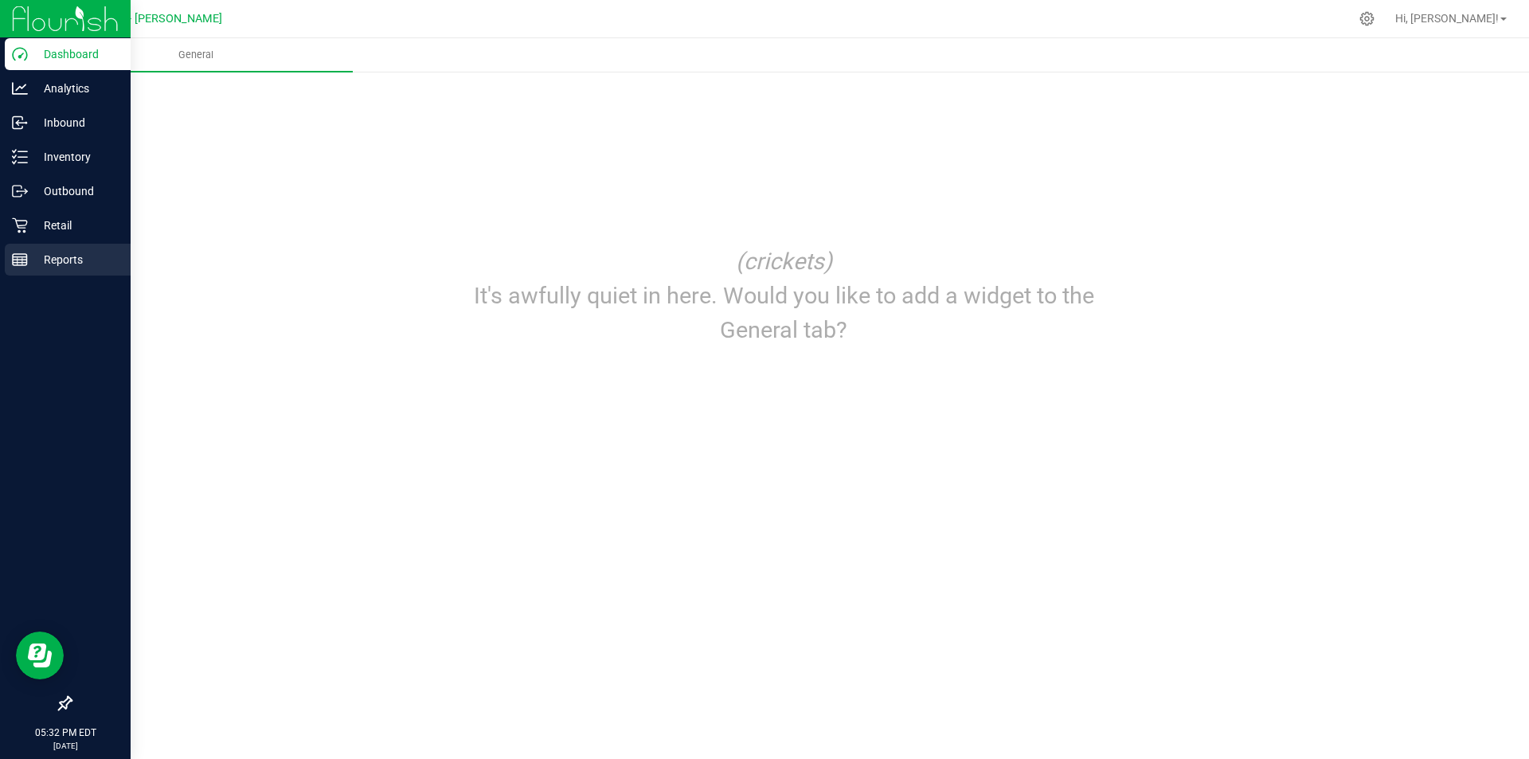
click at [75, 260] on p "Reports" at bounding box center [76, 259] width 96 height 19
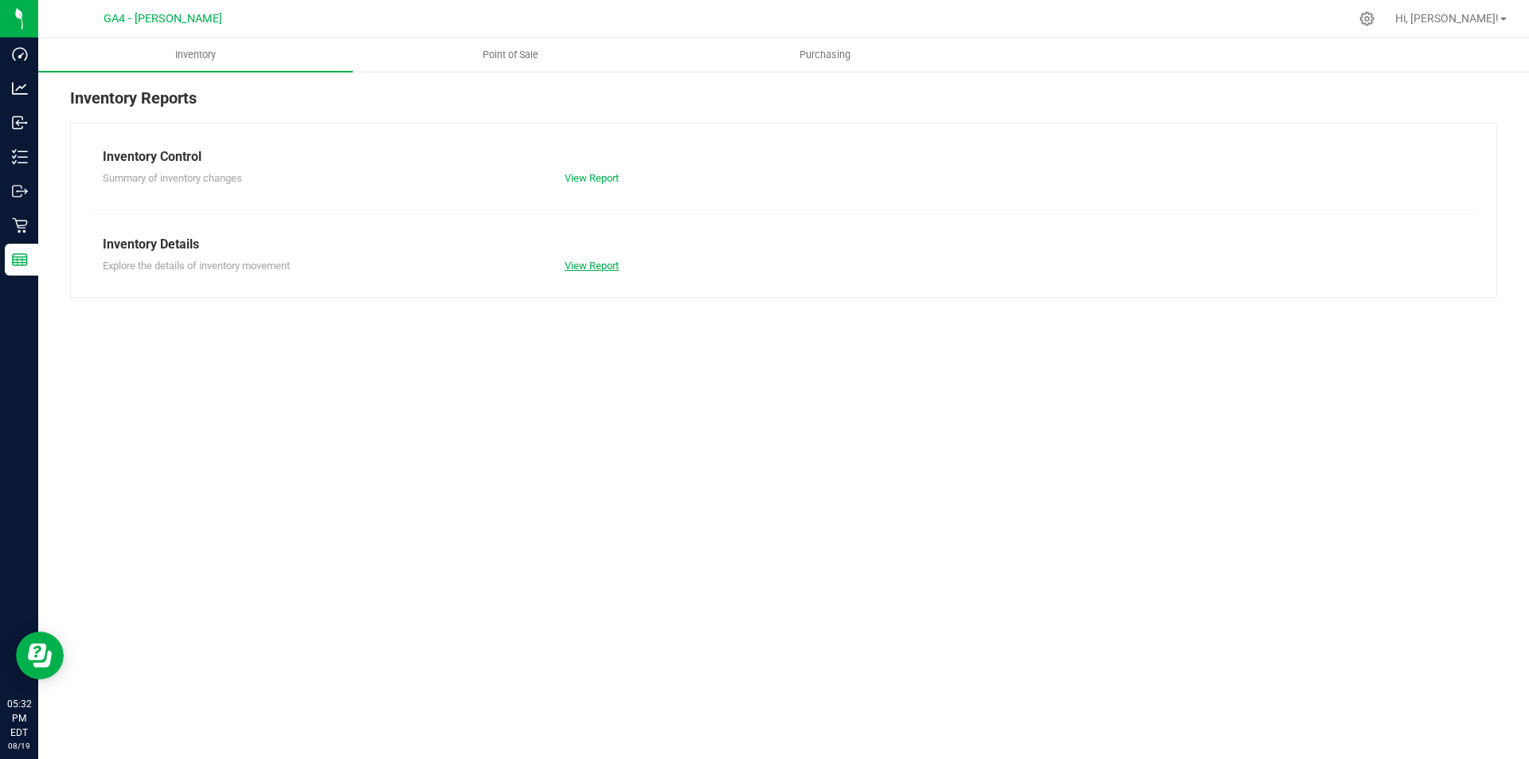
click at [584, 266] on link "View Report" at bounding box center [591, 266] width 54 height 12
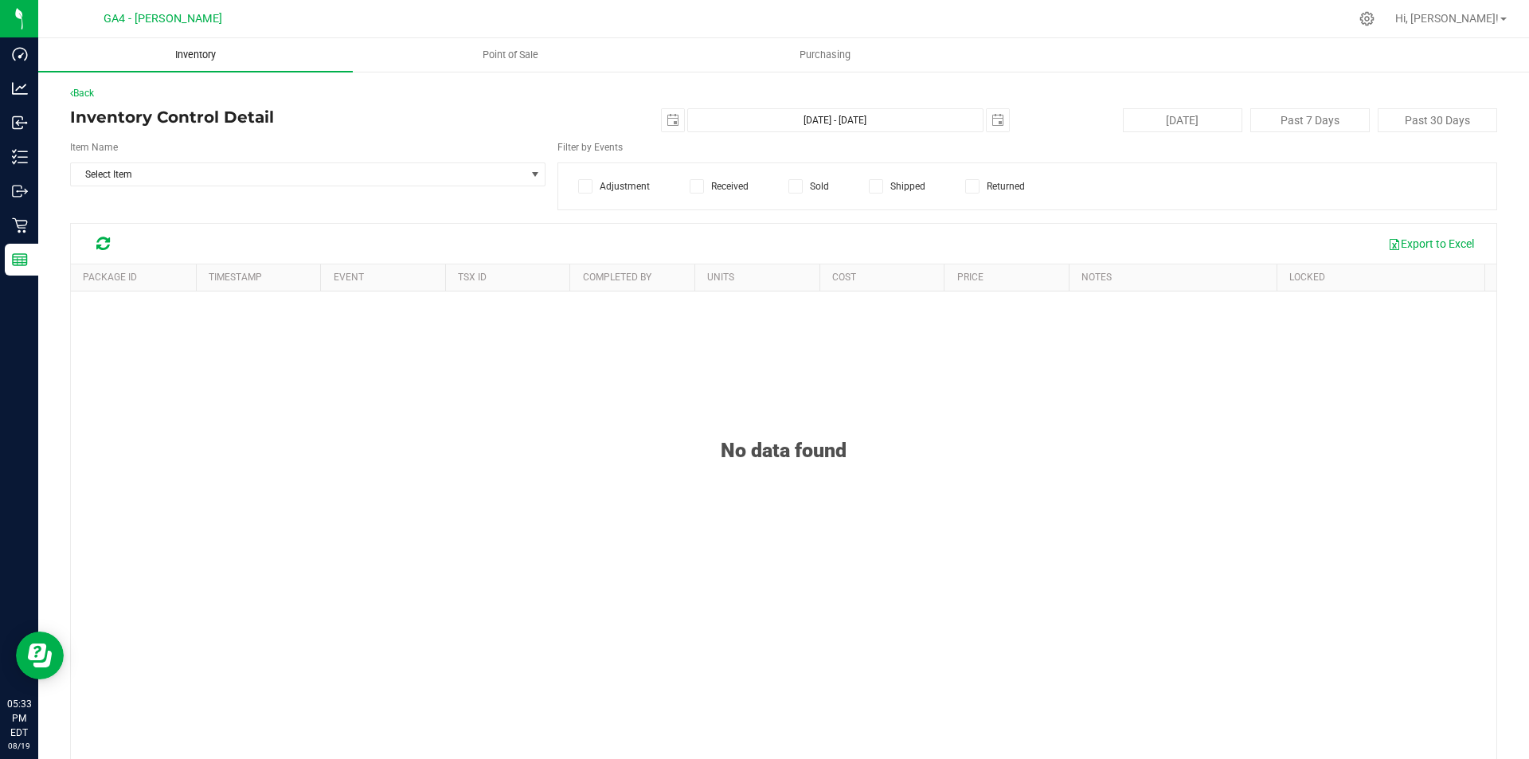
click at [188, 50] on span "Inventory" at bounding box center [196, 55] width 84 height 14
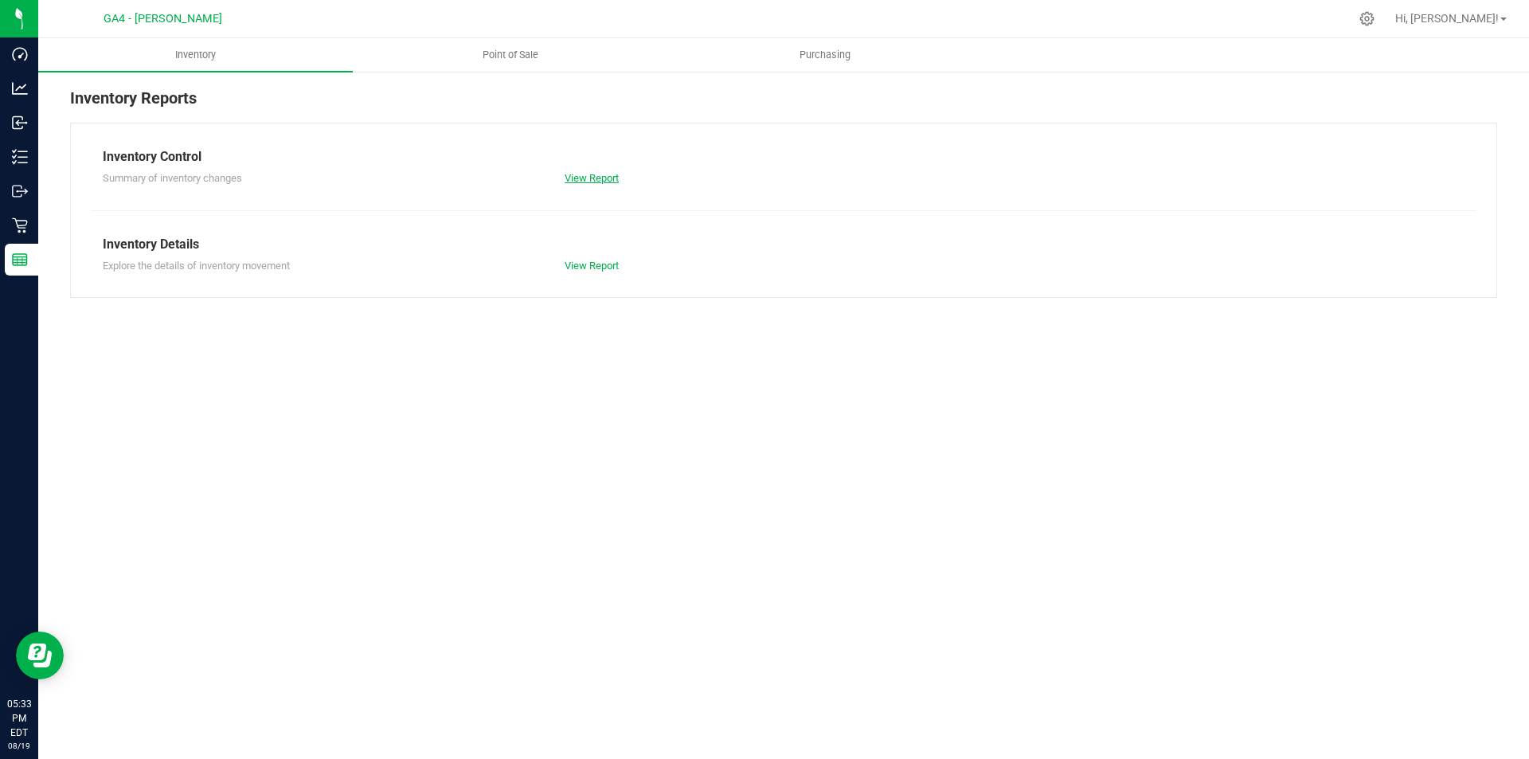
click at [600, 177] on link "View Report" at bounding box center [591, 178] width 54 height 12
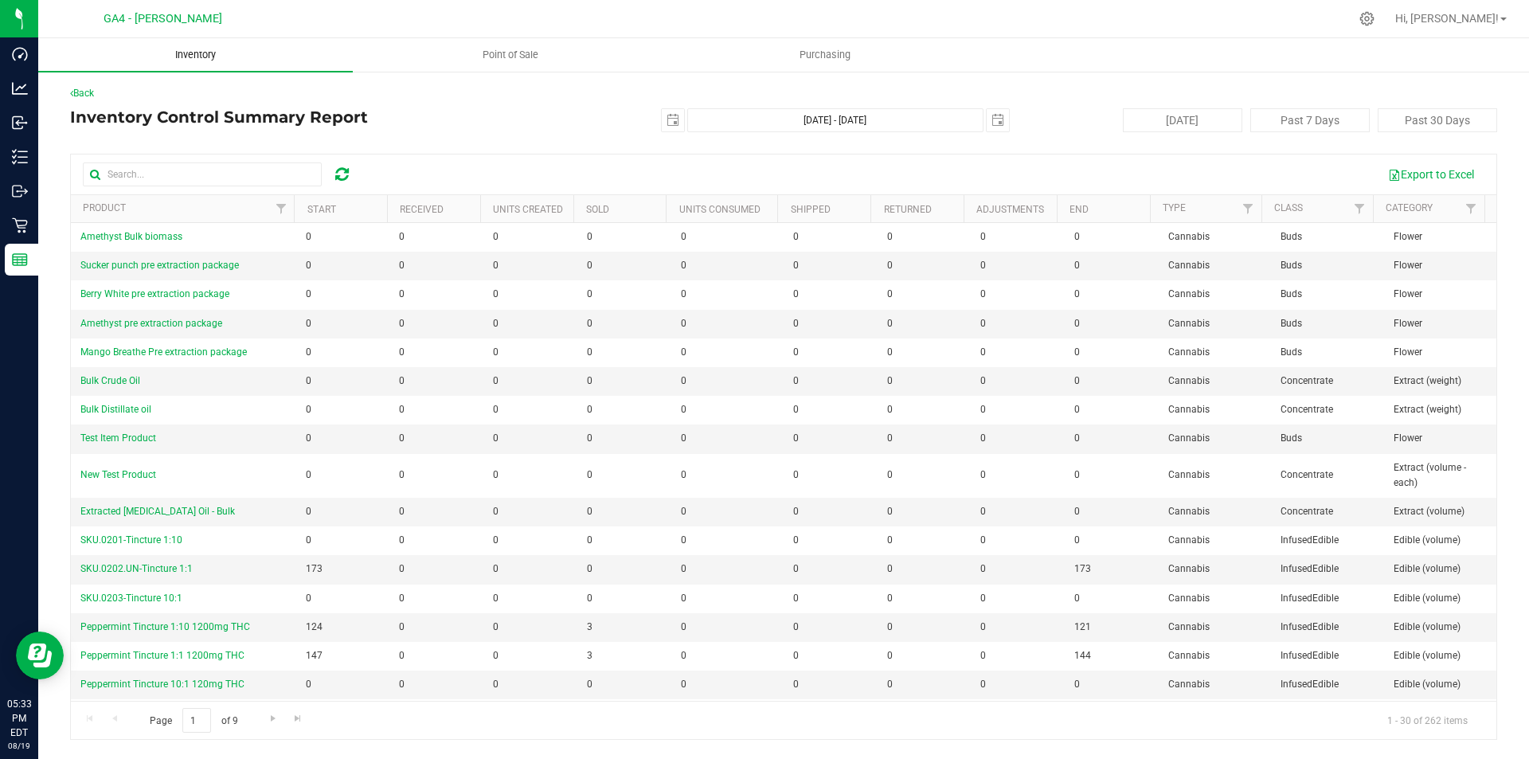
click at [193, 61] on span "Inventory" at bounding box center [196, 55] width 84 height 14
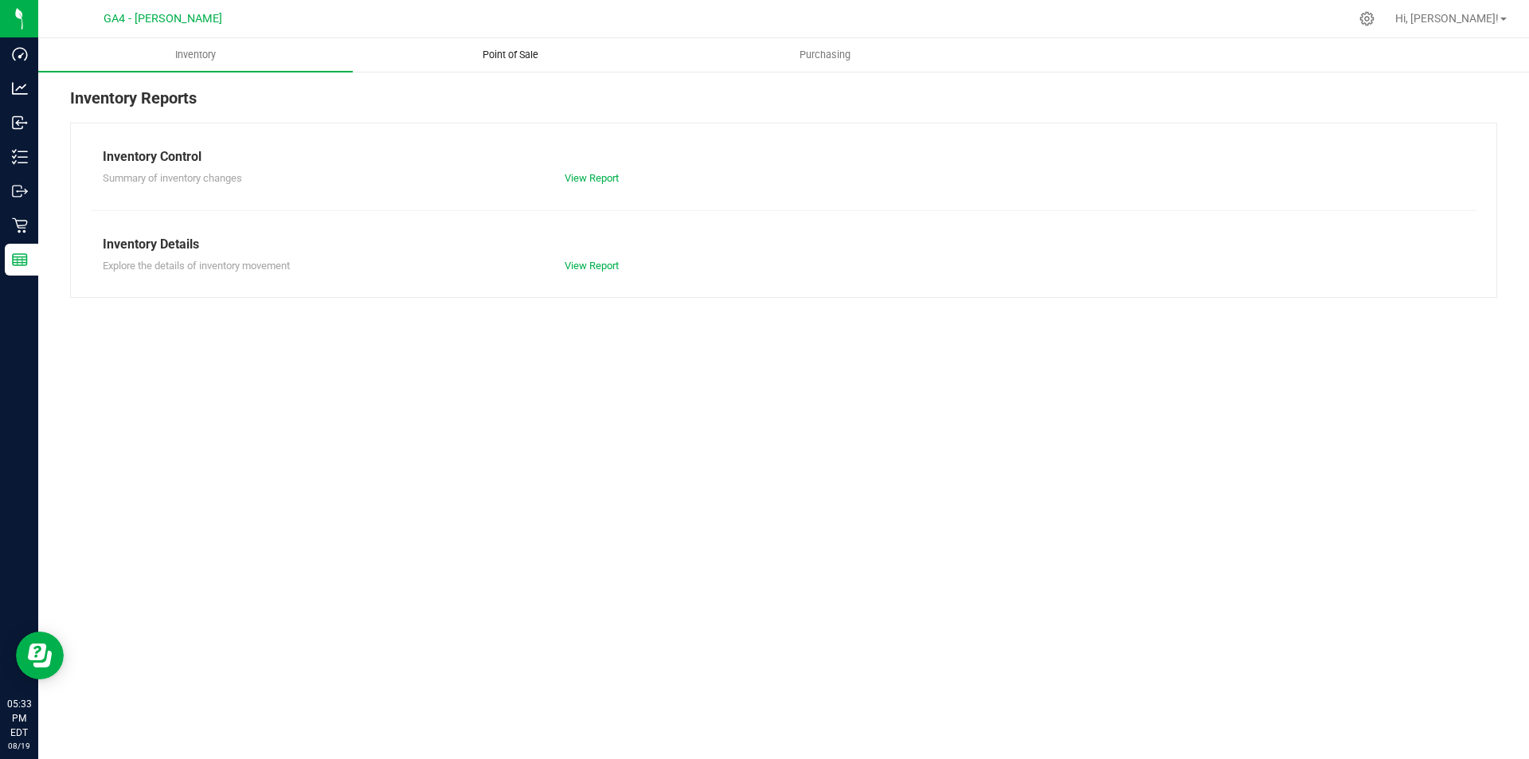
click at [493, 55] on span "Point of Sale" at bounding box center [510, 55] width 99 height 14
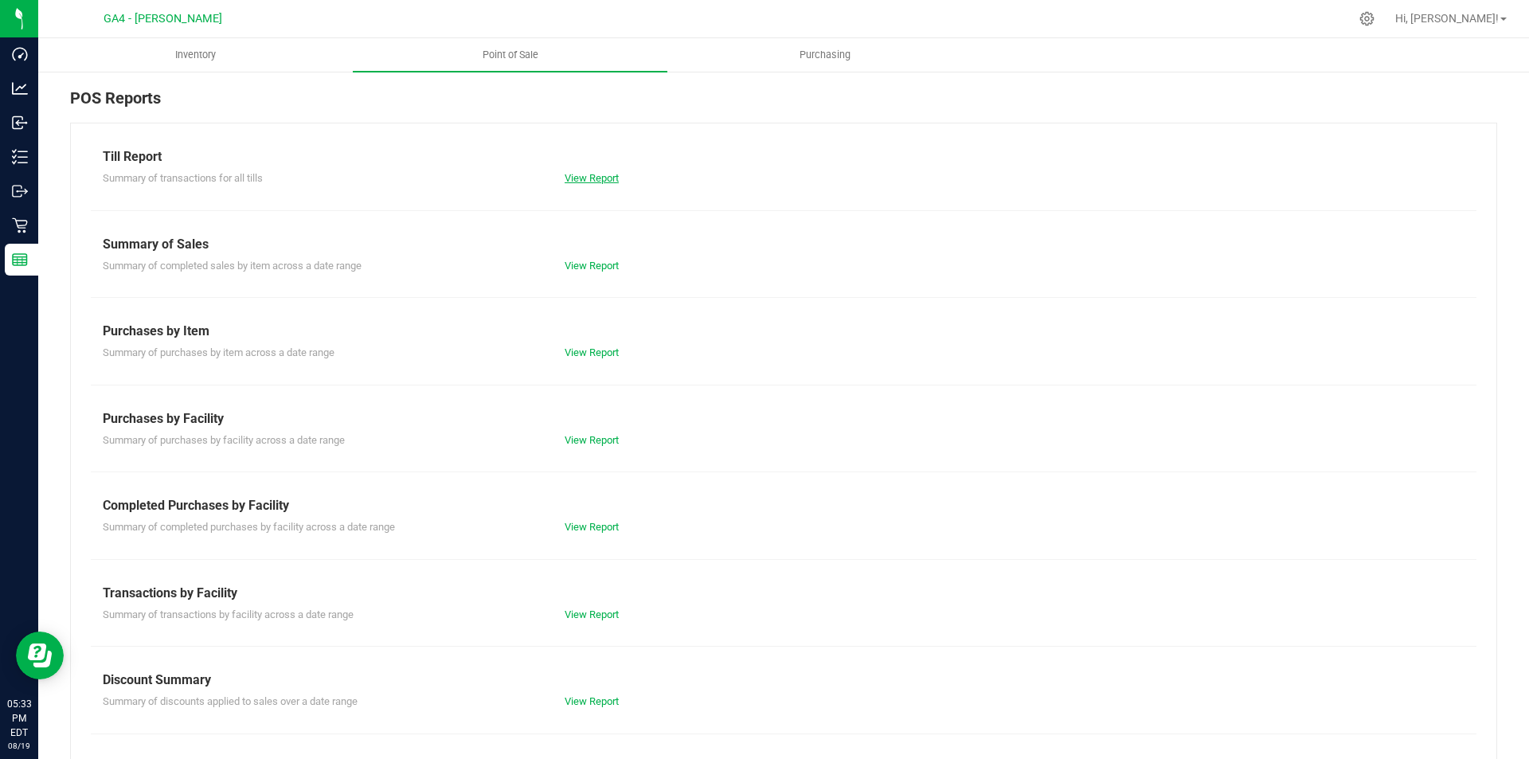
click at [607, 175] on link "View Report" at bounding box center [591, 178] width 54 height 12
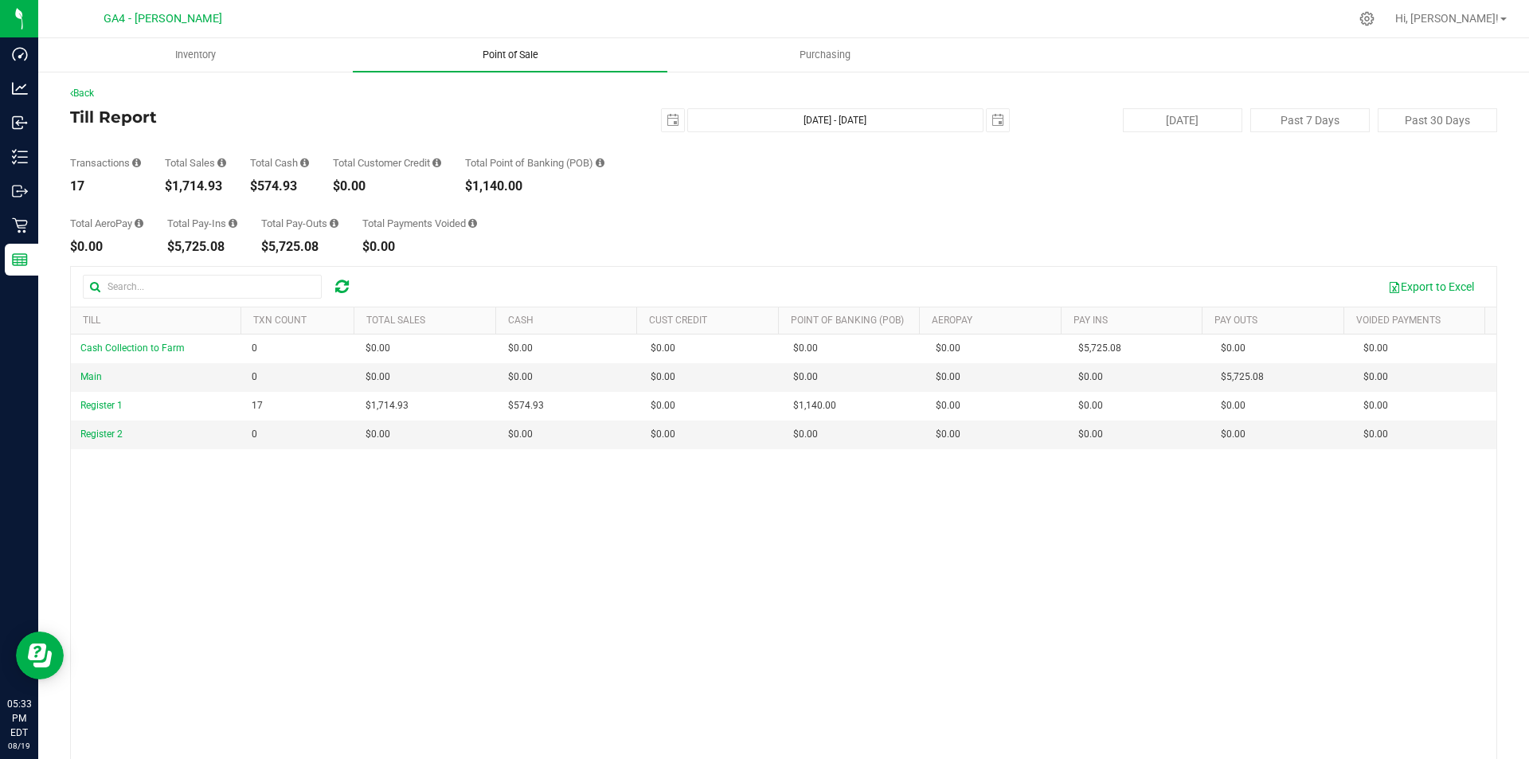
click at [506, 56] on span "Point of Sale" at bounding box center [510, 55] width 99 height 14
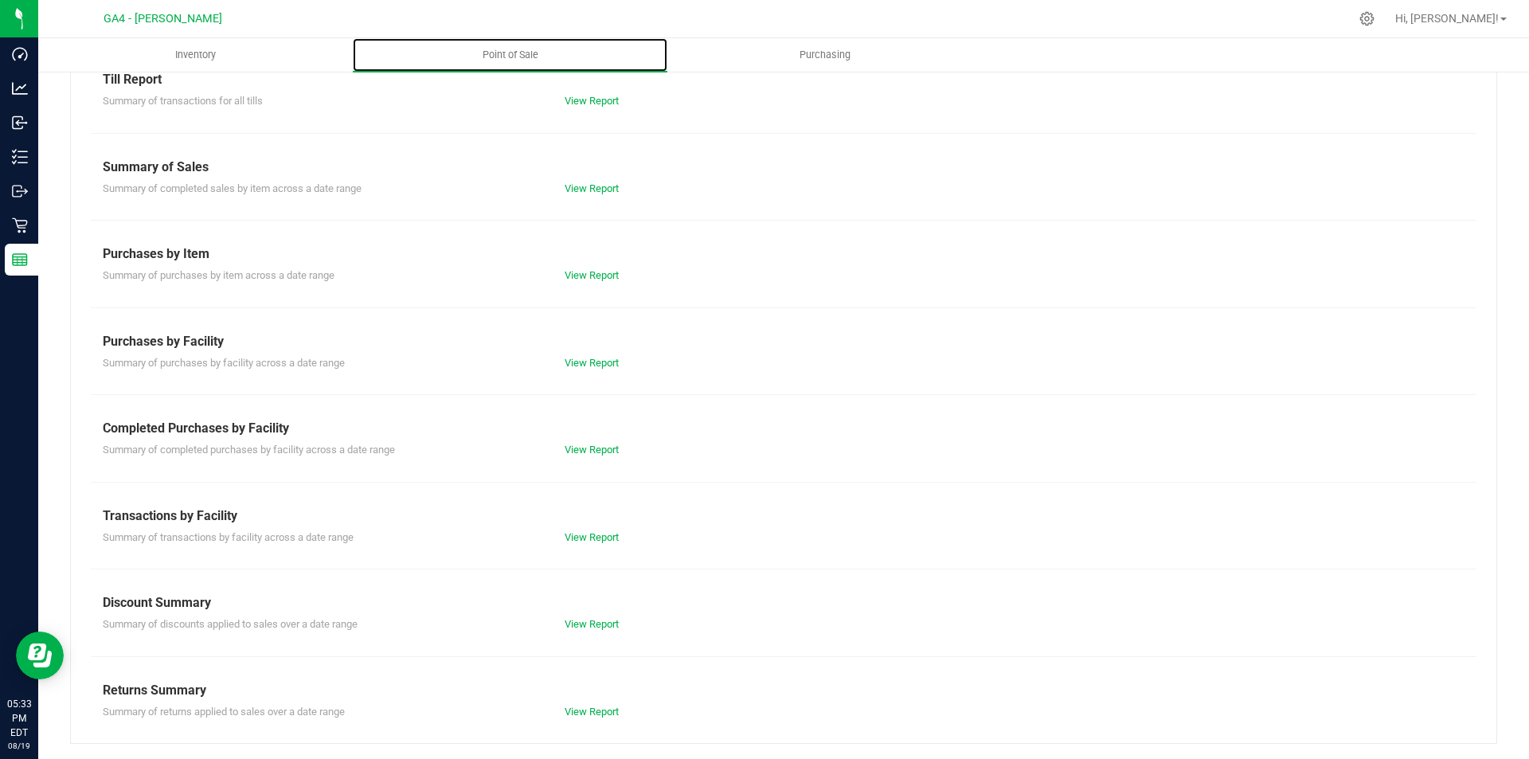
scroll to position [78, 0]
click at [595, 367] on link "View Report" at bounding box center [591, 362] width 54 height 12
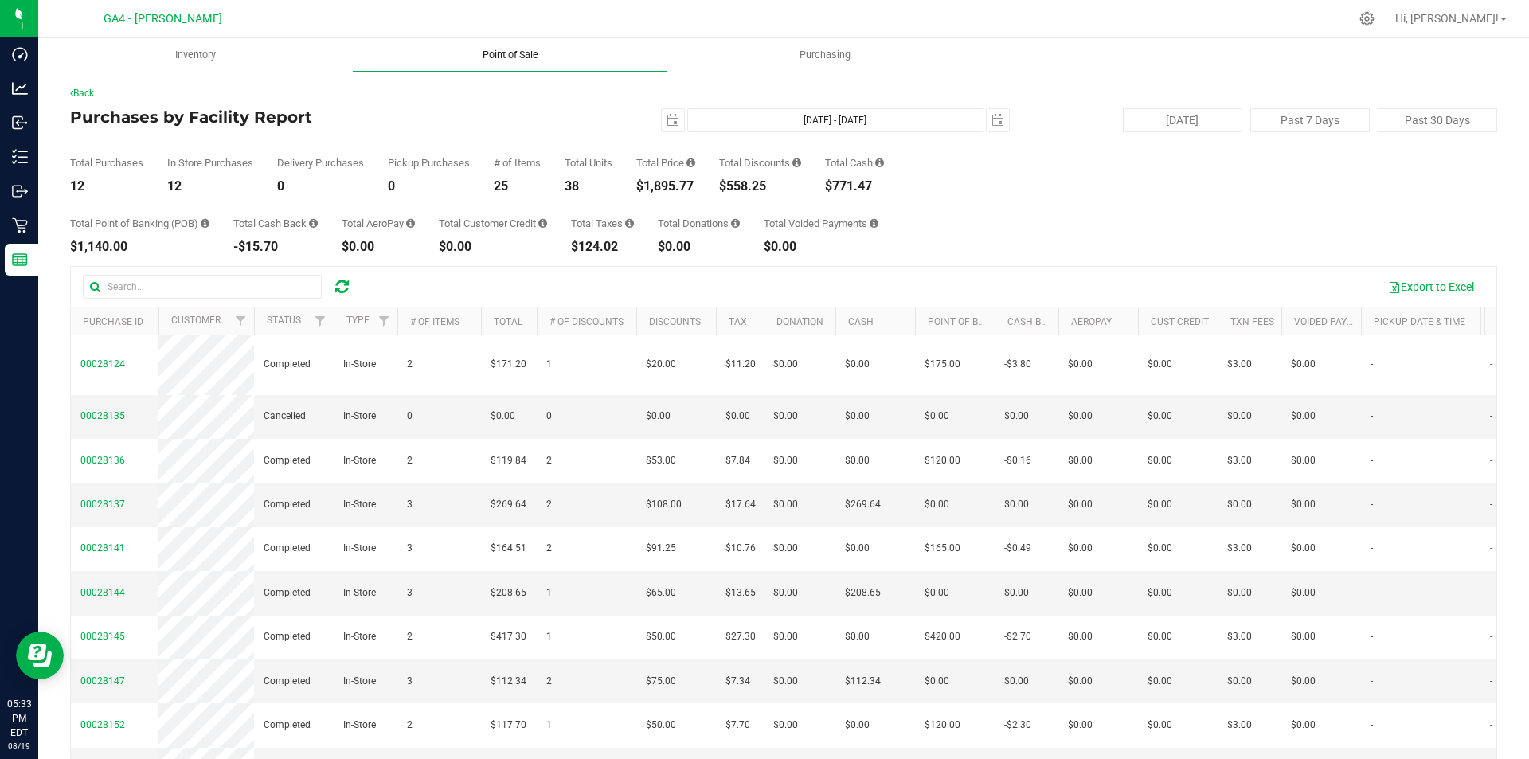
click at [510, 61] on span "Point of Sale" at bounding box center [510, 55] width 99 height 14
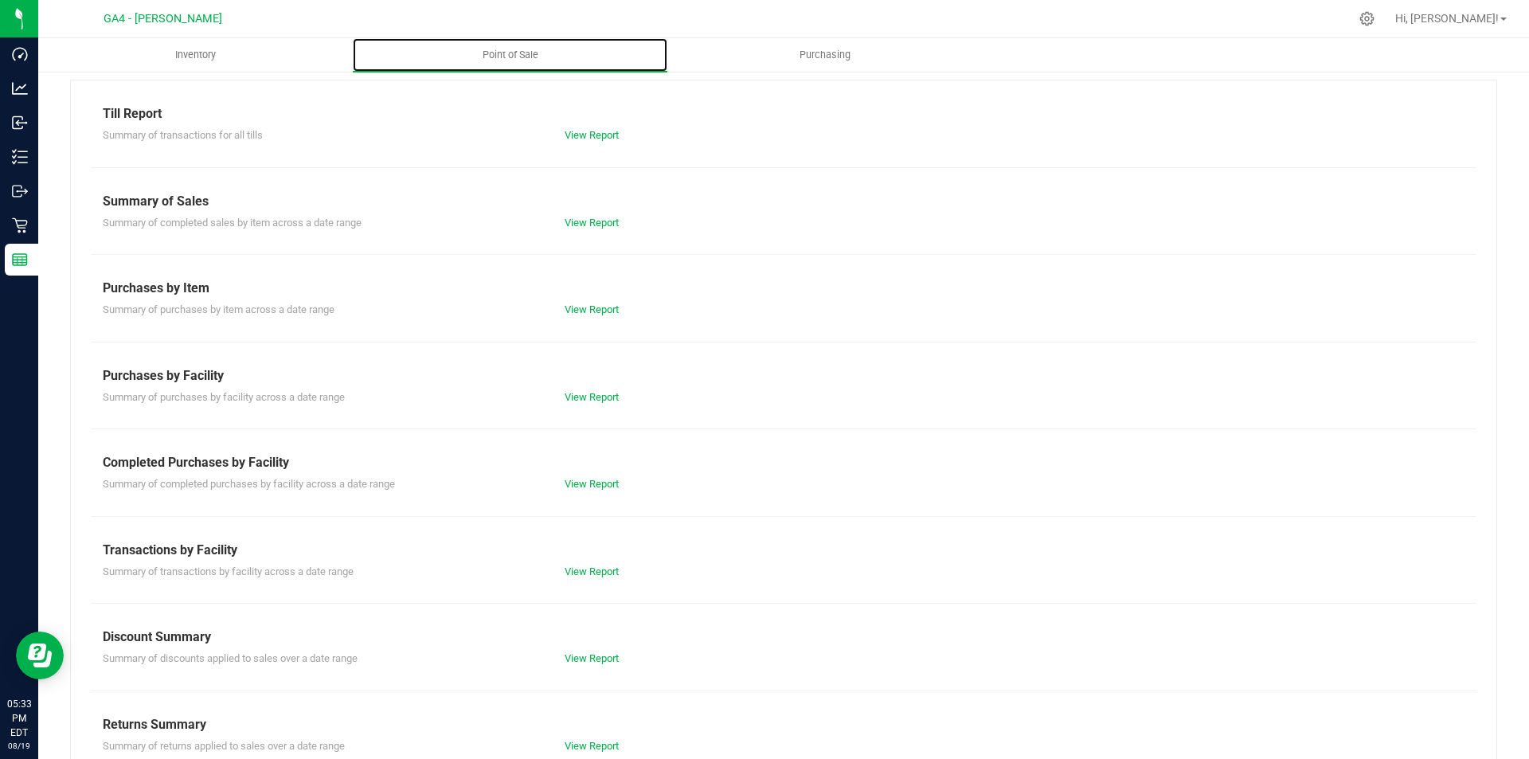
scroll to position [78, 0]
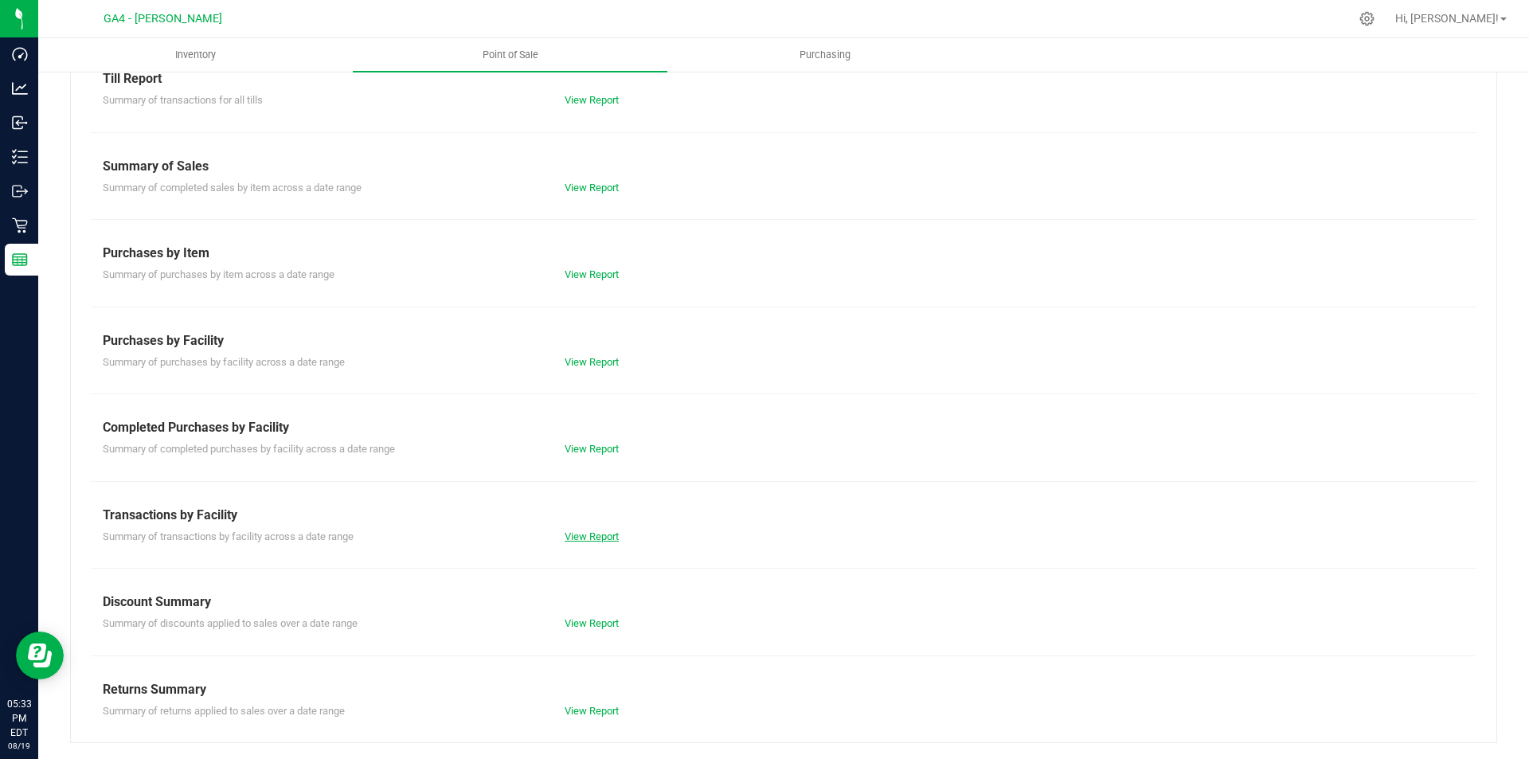
click at [573, 541] on link "View Report" at bounding box center [591, 536] width 54 height 12
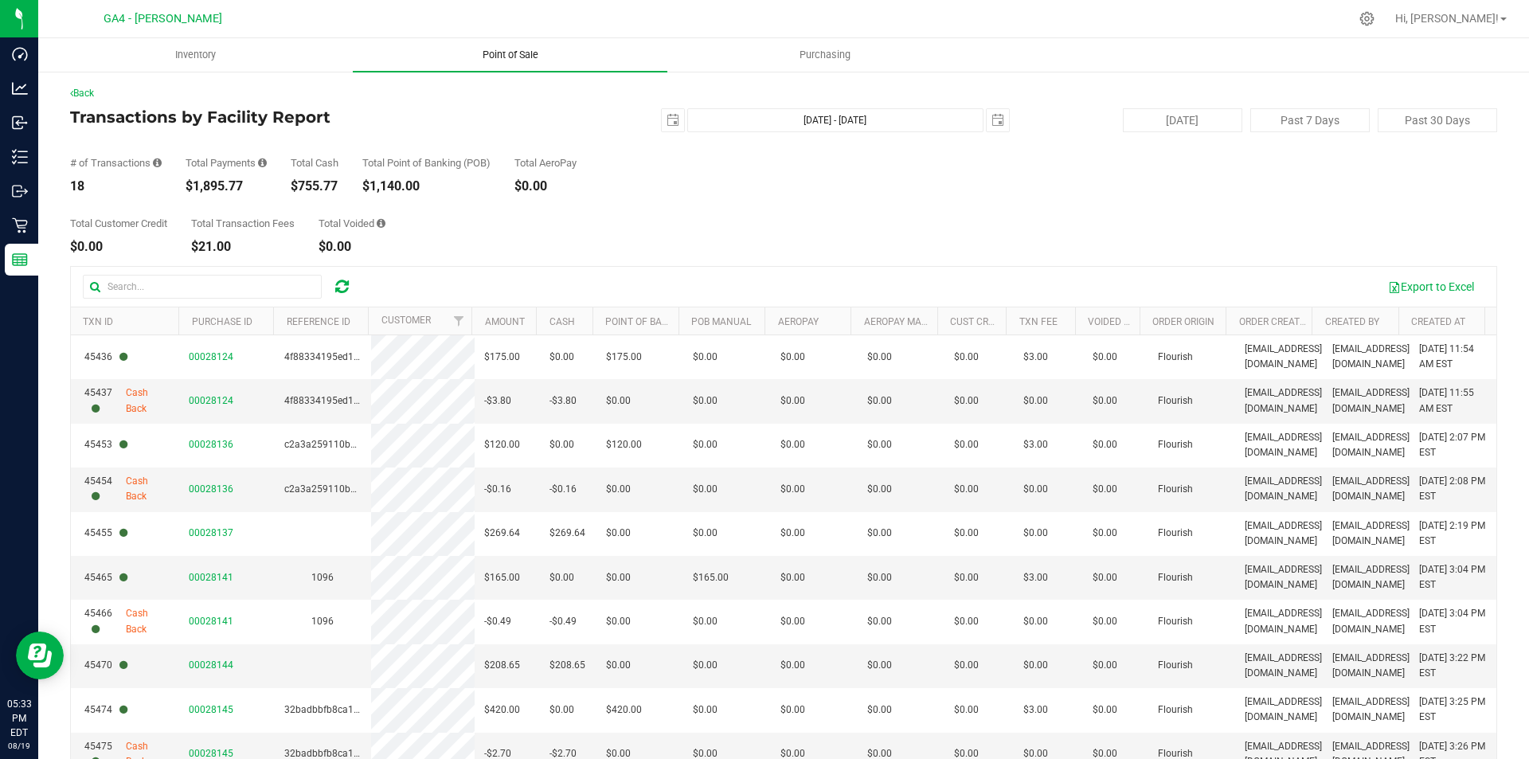
click at [525, 59] on span "Point of Sale" at bounding box center [510, 55] width 99 height 14
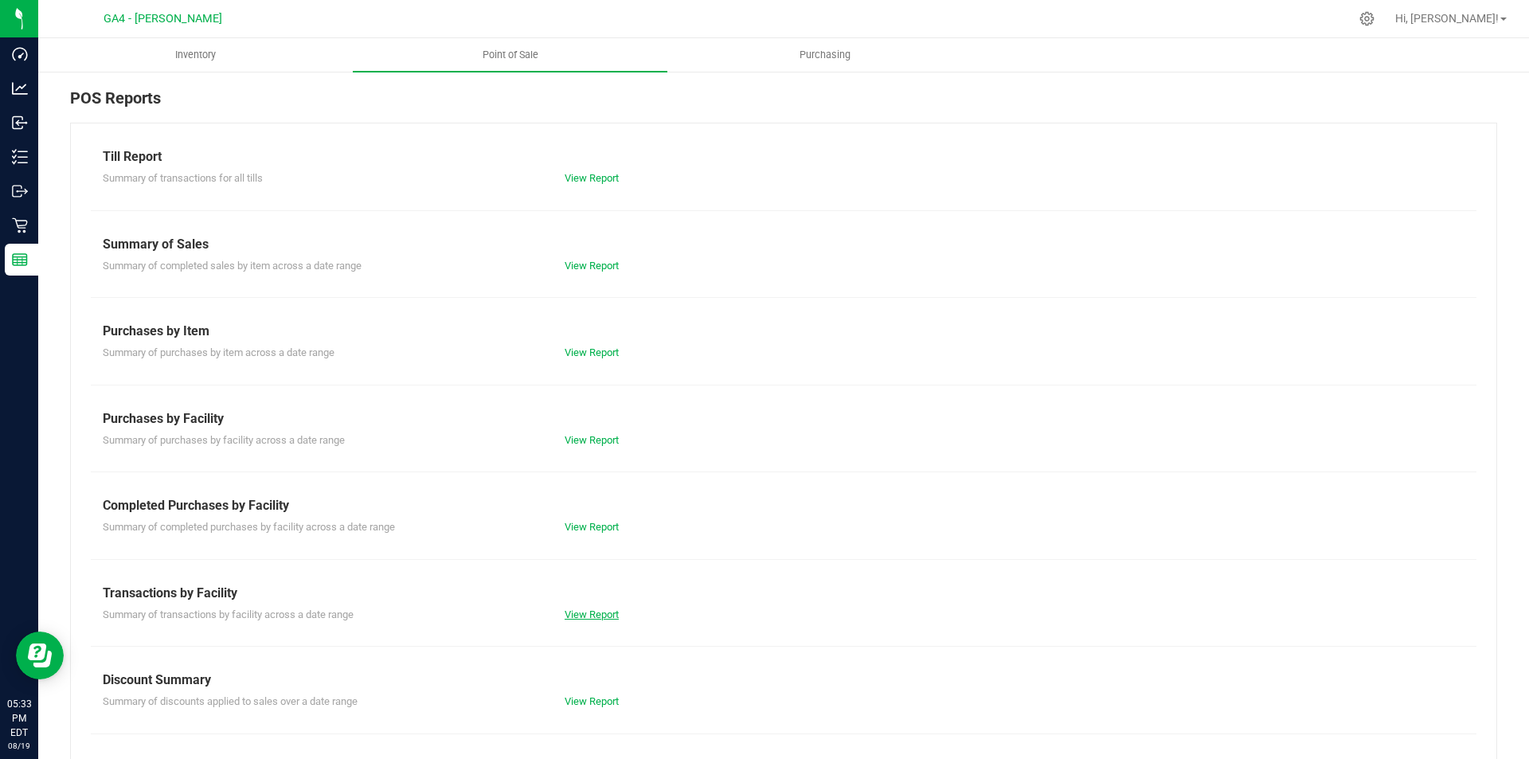
click at [594, 615] on link "View Report" at bounding box center [591, 614] width 54 height 12
